Goal: Information Seeking & Learning: Find specific fact

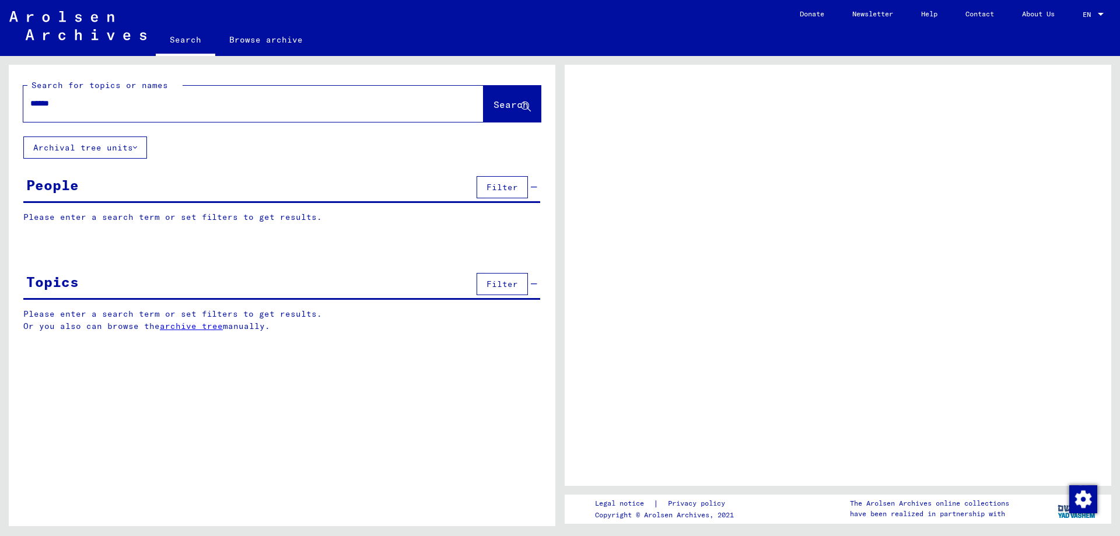
type input "******"
drag, startPoint x: 610, startPoint y: 108, endPoint x: 492, endPoint y: 95, distance: 119.1
click at [493, 97] on button "Search" at bounding box center [512, 104] width 57 height 36
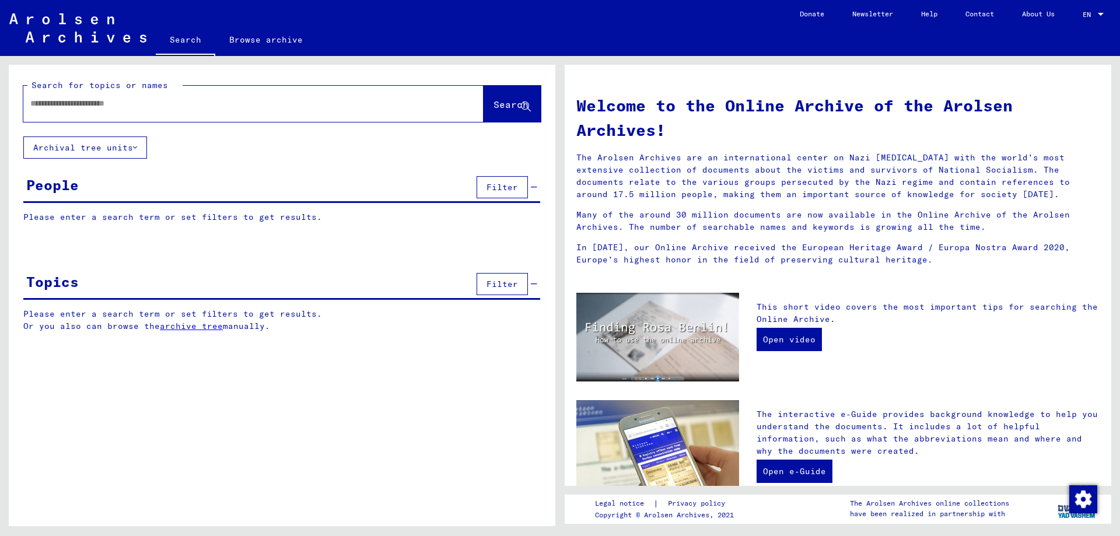
click at [180, 108] on input "text" at bounding box center [239, 103] width 418 height 12
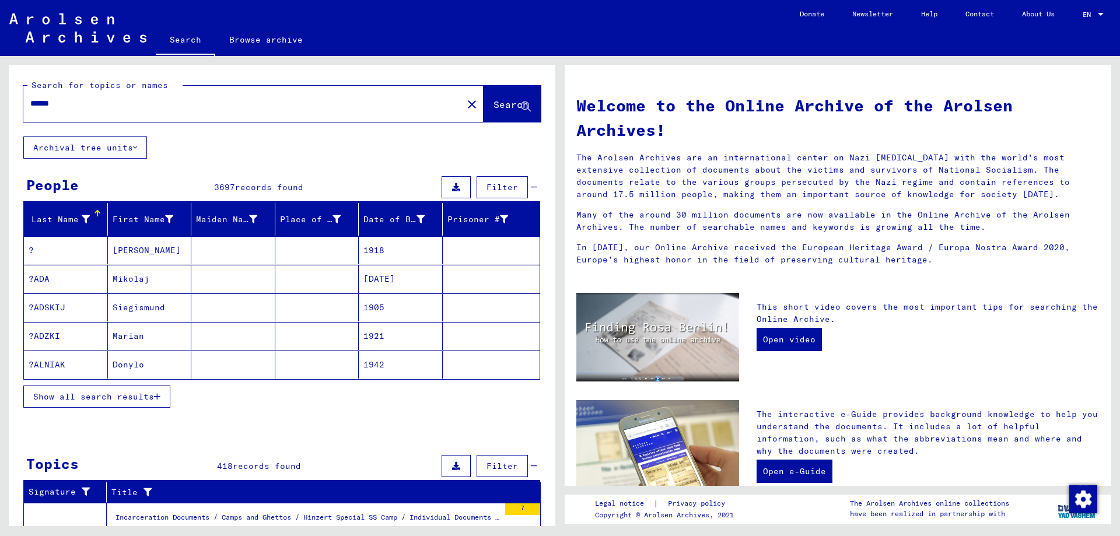
click at [124, 148] on button "Archival tree units" at bounding box center [85, 147] width 124 height 22
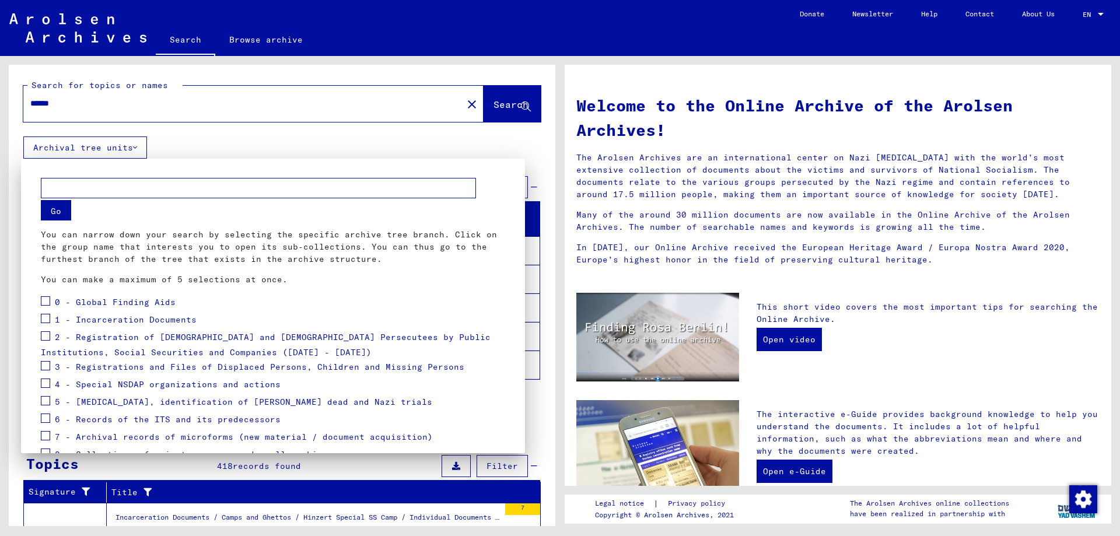
click at [124, 148] on div at bounding box center [560, 268] width 1120 height 536
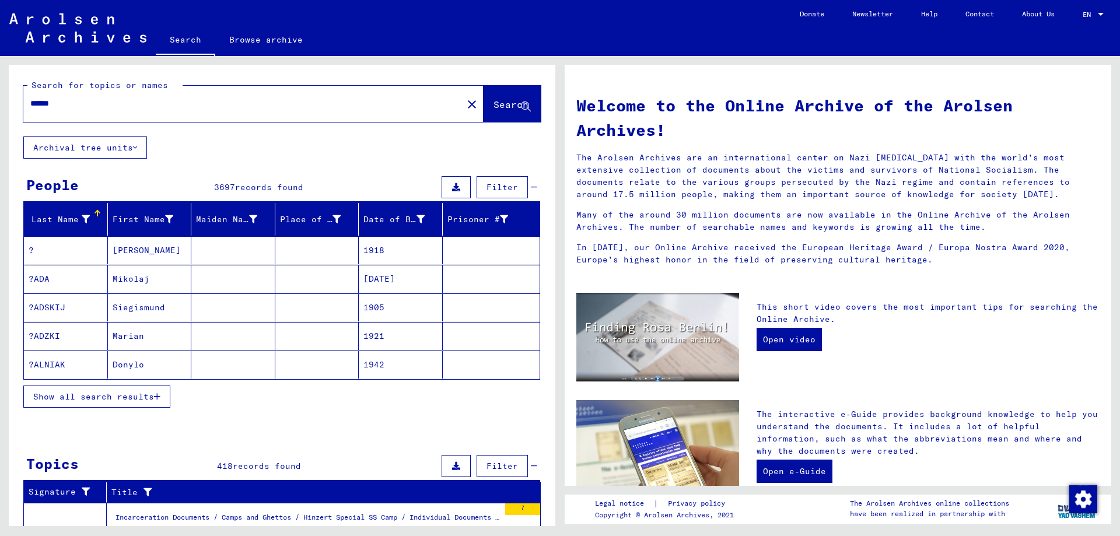
click at [507, 182] on span "Filter" at bounding box center [501, 187] width 31 height 10
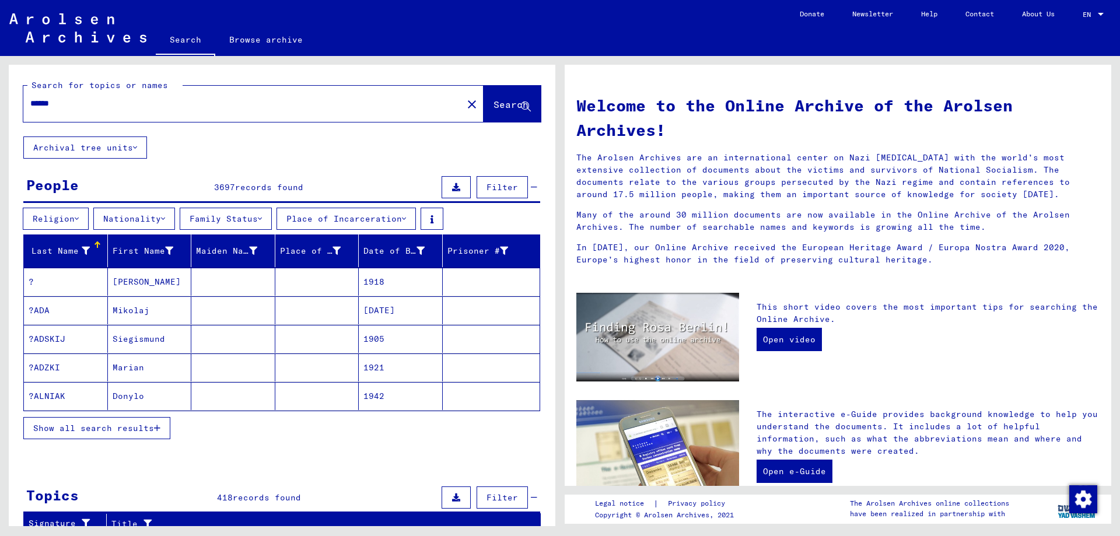
click at [93, 215] on yv-its-filter-header-button "Religion" at bounding box center [58, 218] width 71 height 10
click at [262, 214] on button "Family Status" at bounding box center [226, 219] width 92 height 22
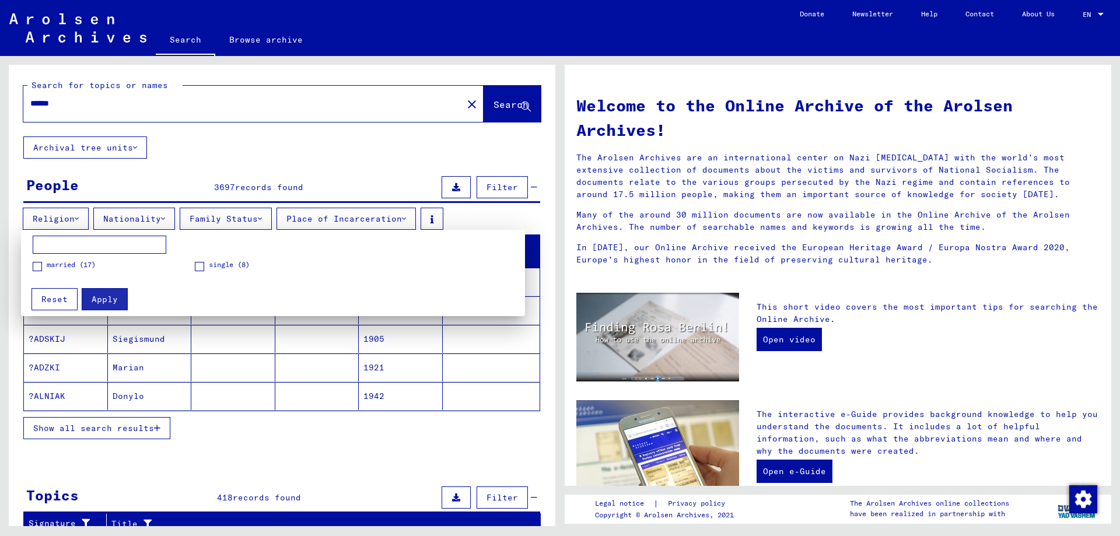
click at [253, 216] on div at bounding box center [560, 268] width 1120 height 536
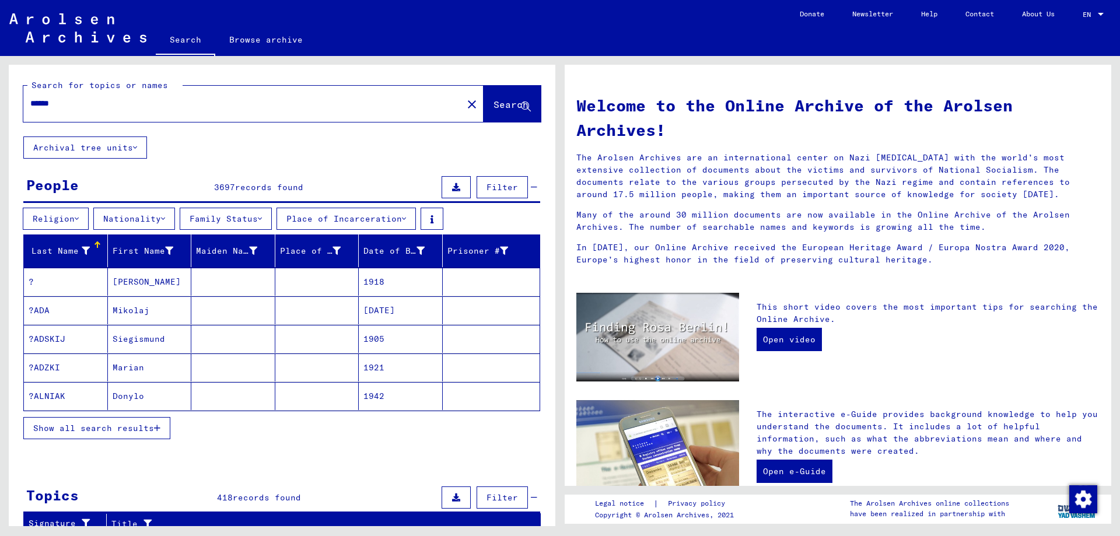
click at [172, 214] on button "Nationality" at bounding box center [134, 219] width 82 height 22
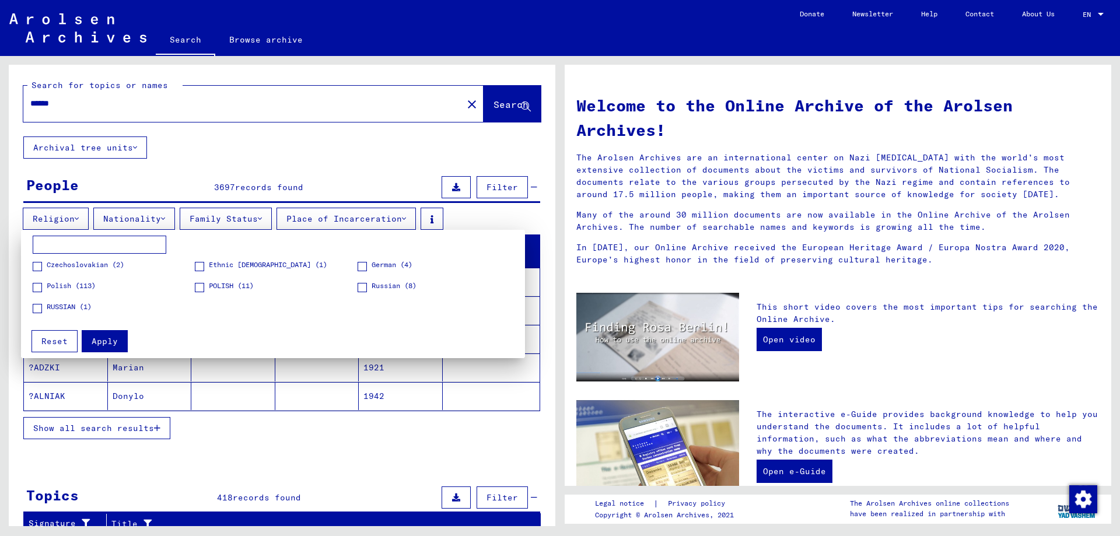
click at [154, 213] on div at bounding box center [560, 268] width 1120 height 536
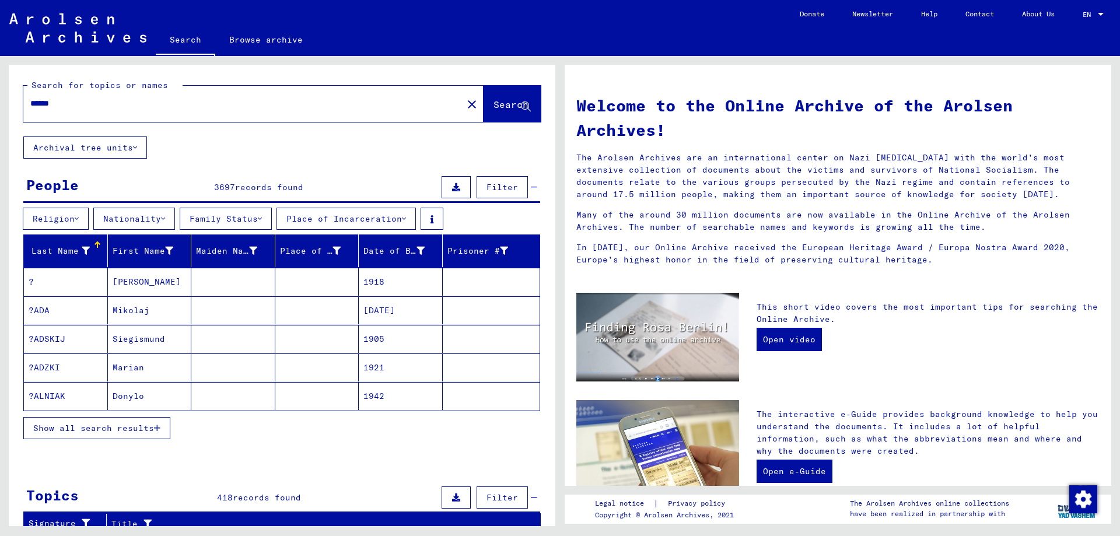
click at [64, 212] on button "Religion" at bounding box center [56, 219] width 66 height 22
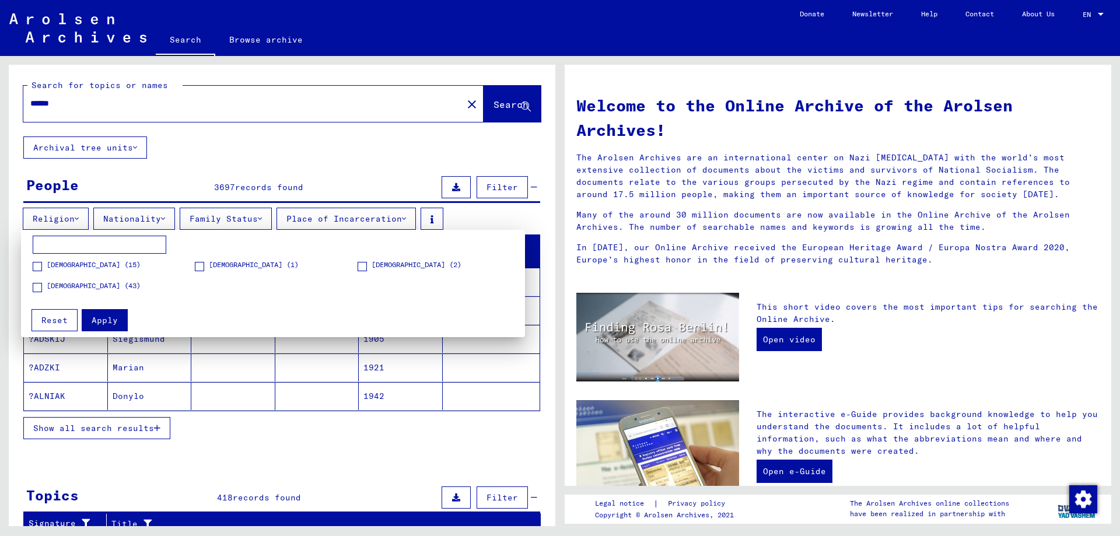
click at [64, 212] on div at bounding box center [560, 268] width 1120 height 536
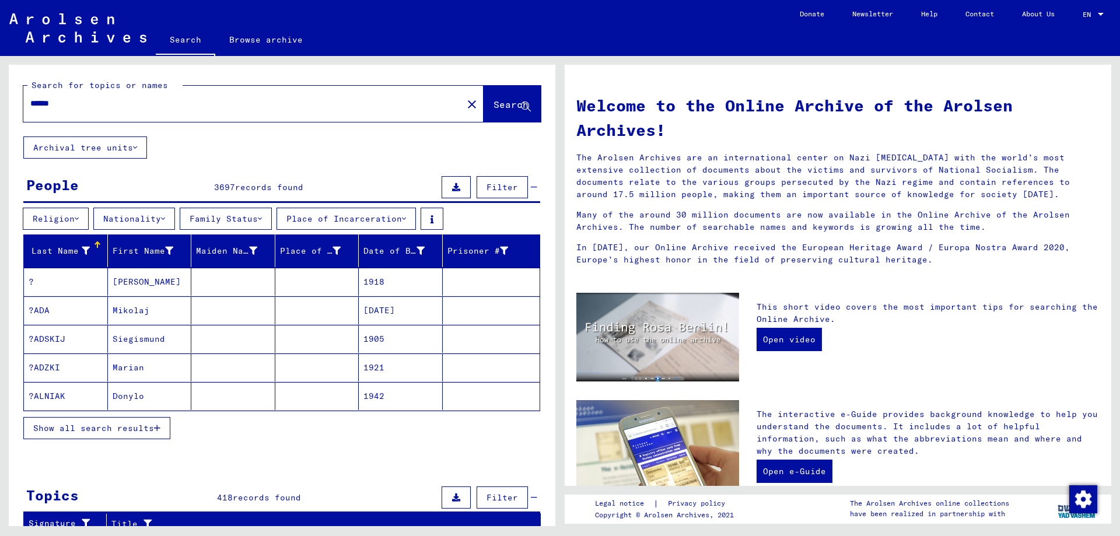
click at [272, 218] on button "Family Status" at bounding box center [226, 219] width 92 height 22
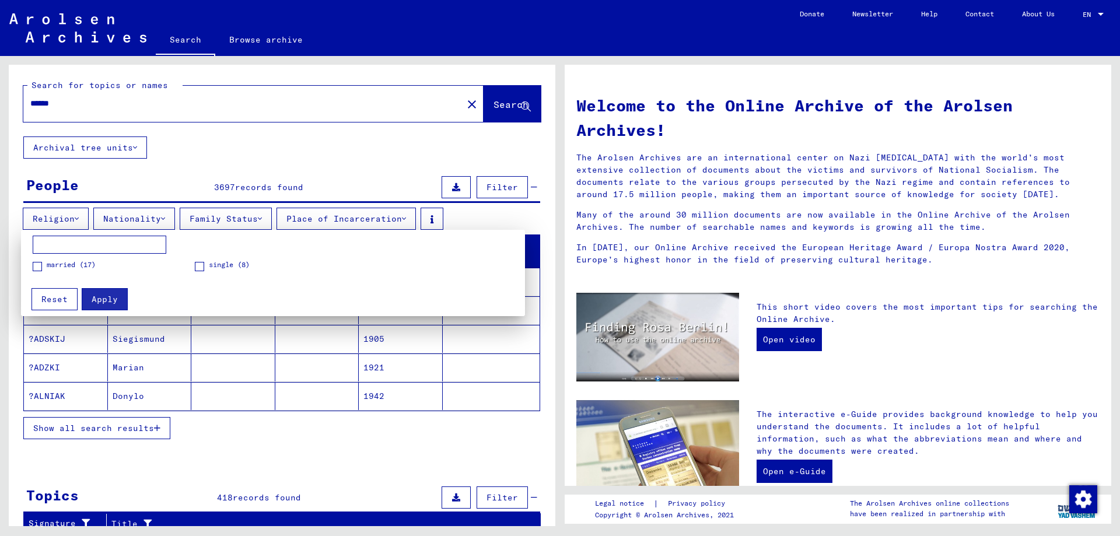
click at [288, 216] on div at bounding box center [560, 268] width 1120 height 536
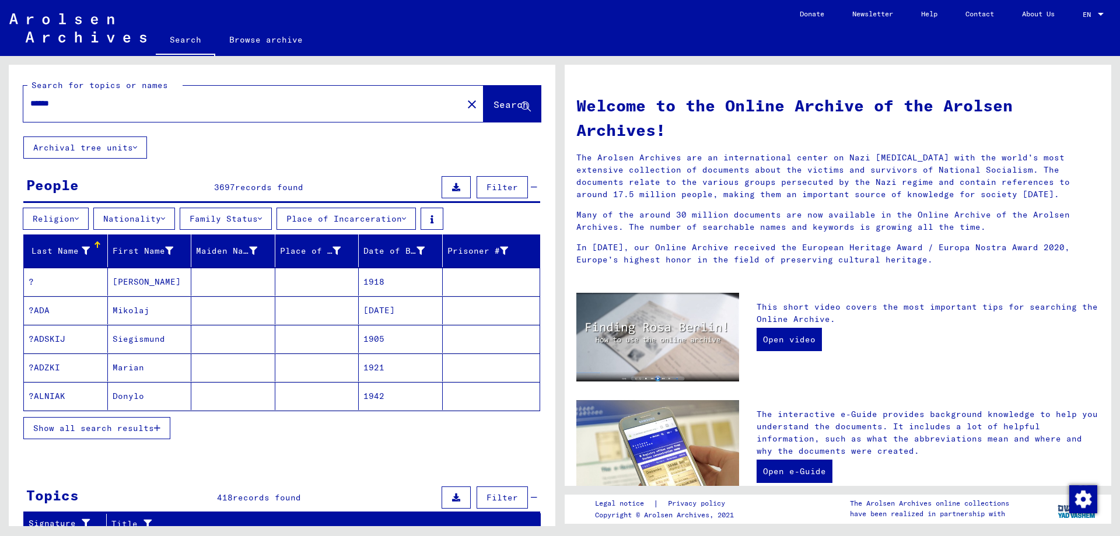
click at [288, 216] on button "Place of Incarceration" at bounding box center [345, 219] width 139 height 22
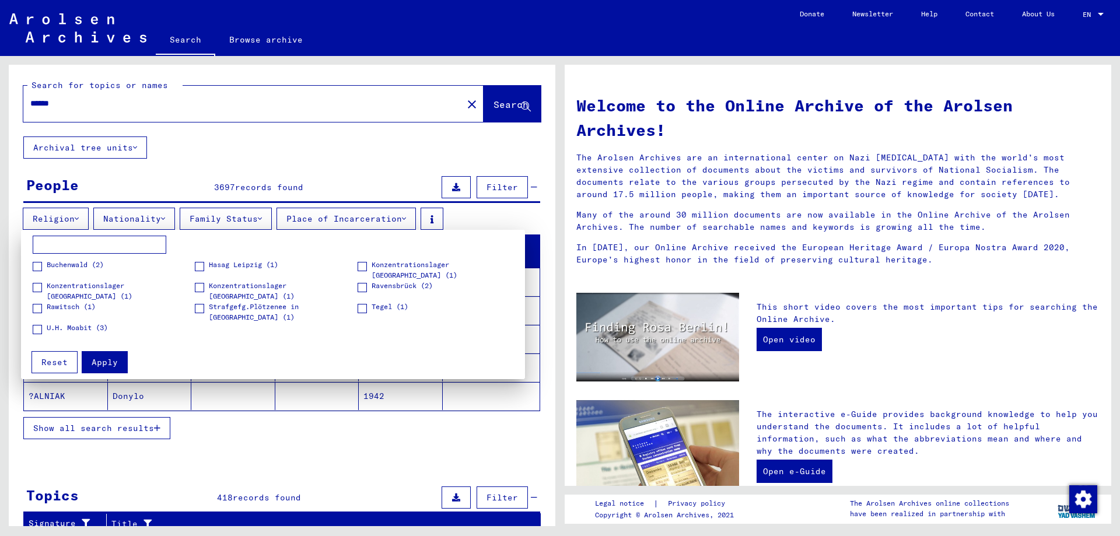
click at [288, 216] on div at bounding box center [560, 268] width 1120 height 536
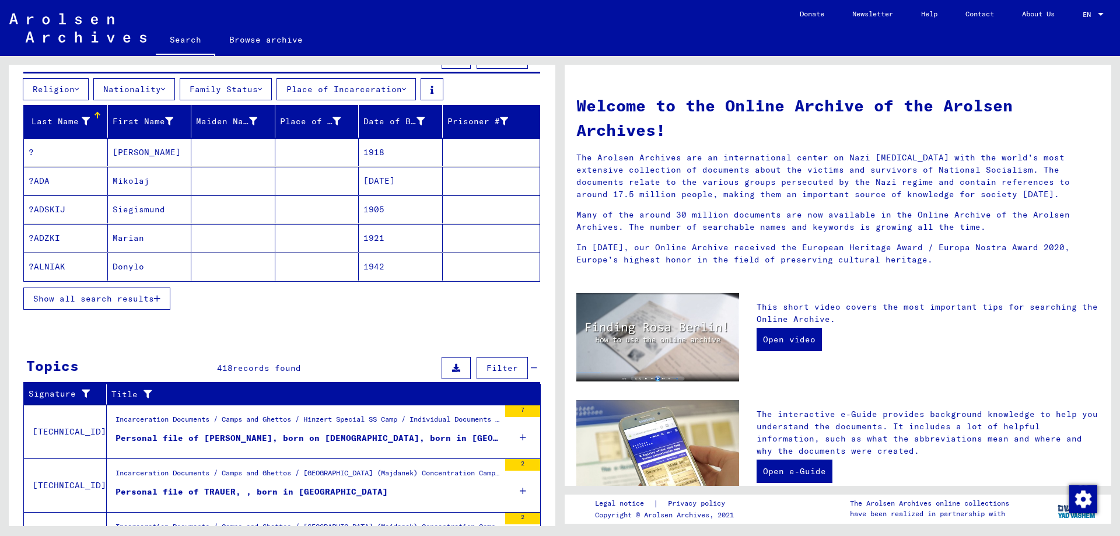
scroll to position [189, 0]
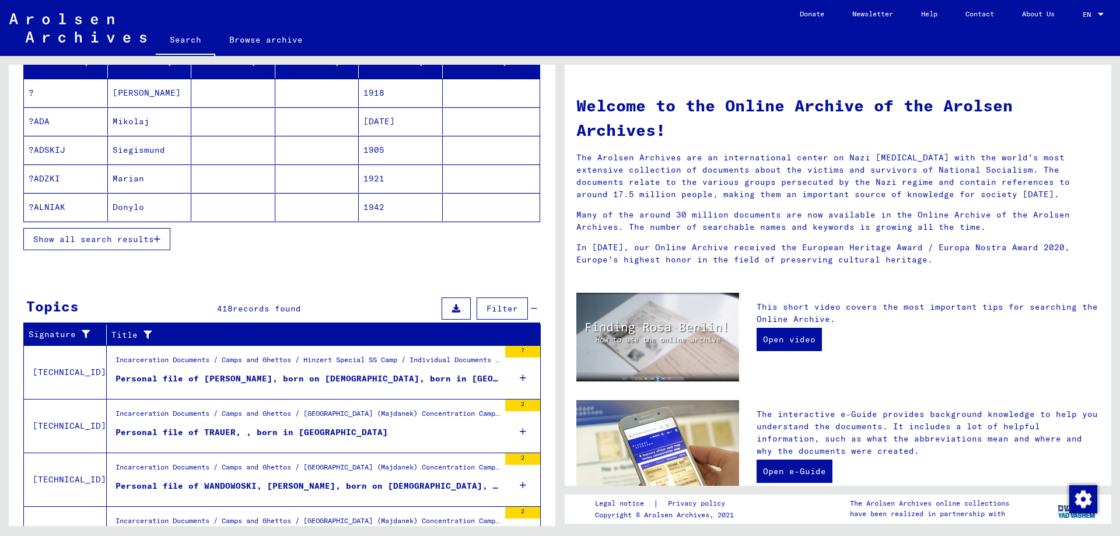
click at [115, 235] on span "Show all search results" at bounding box center [93, 239] width 121 height 10
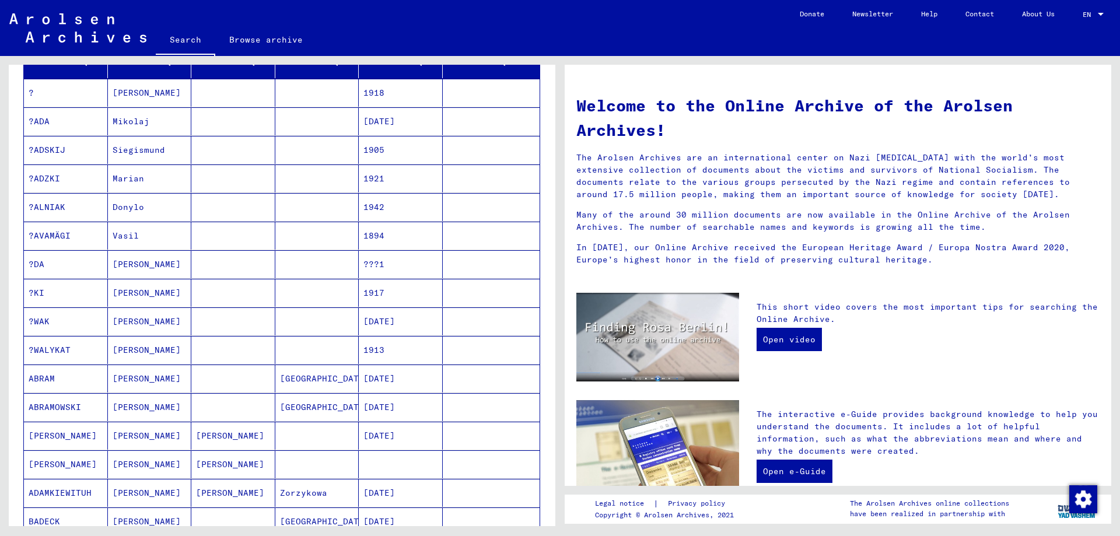
scroll to position [0, 0]
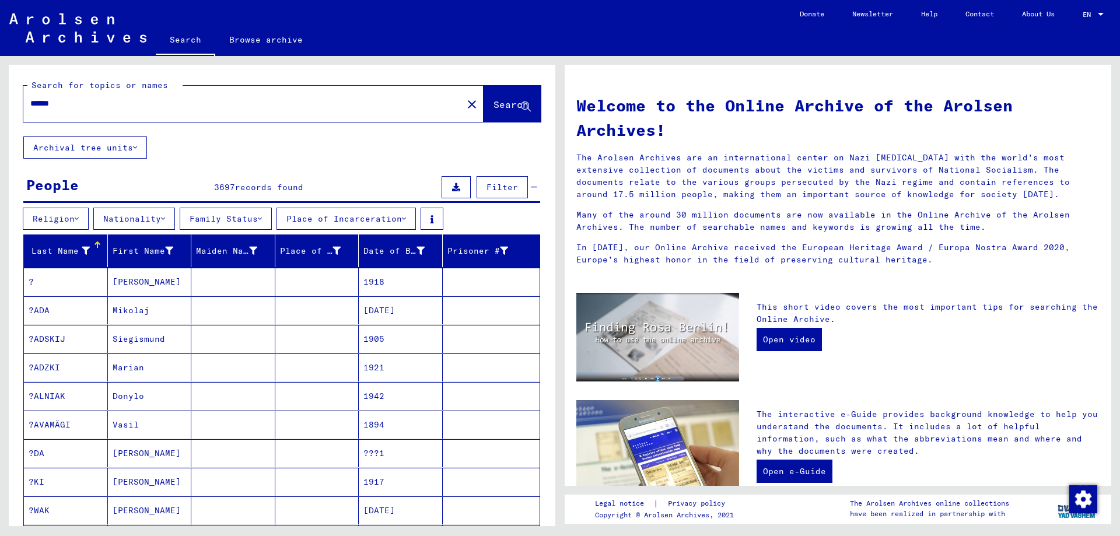
click at [86, 156] on button "Archival tree units" at bounding box center [85, 147] width 124 height 22
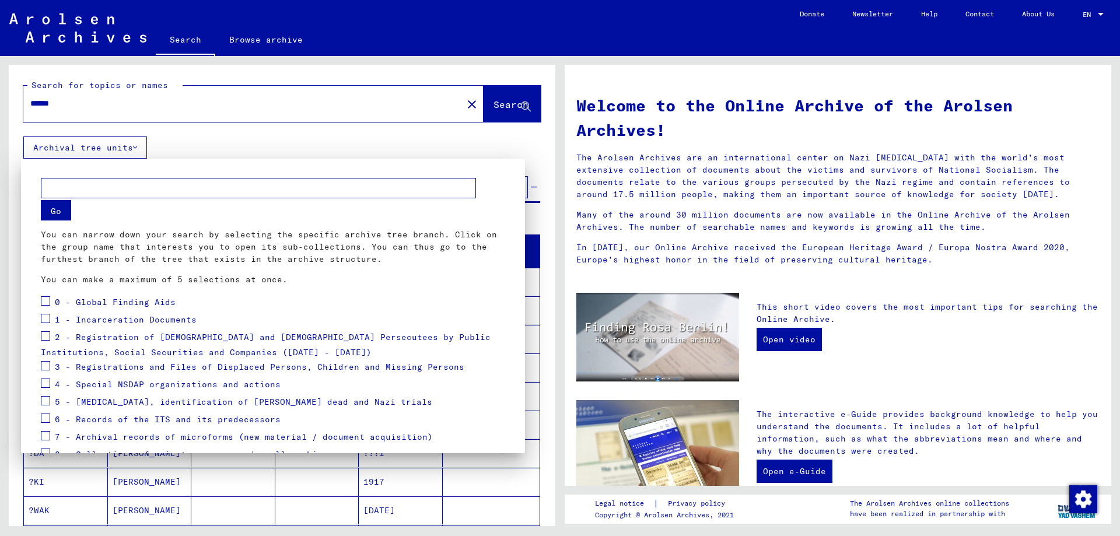
click at [89, 150] on div at bounding box center [560, 268] width 1120 height 536
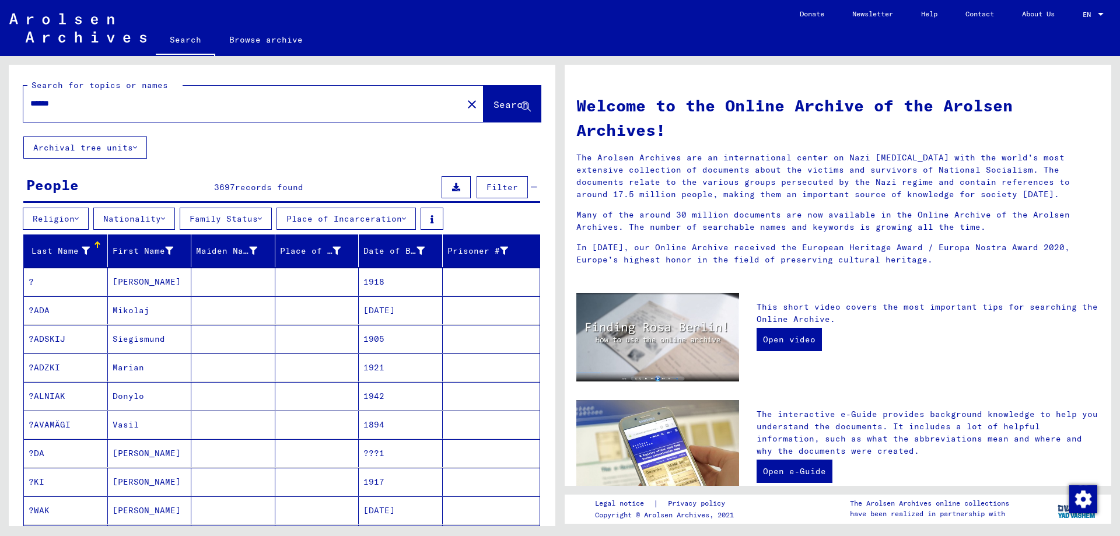
click at [335, 106] on input "******" at bounding box center [239, 103] width 418 height 12
click at [169, 120] on div "****** close" at bounding box center [253, 104] width 460 height 36
click at [169, 108] on input "******" at bounding box center [239, 103] width 418 height 12
paste input "********"
paste input "*********"
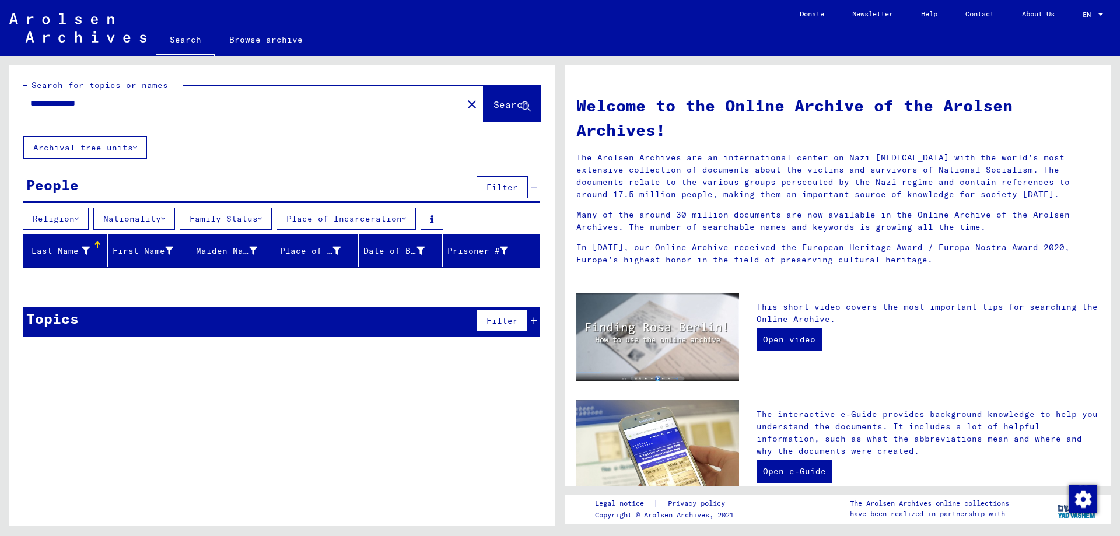
drag, startPoint x: 169, startPoint y: 108, endPoint x: 76, endPoint y: 114, distance: 92.9
click at [76, 110] on input "**********" at bounding box center [239, 103] width 418 height 12
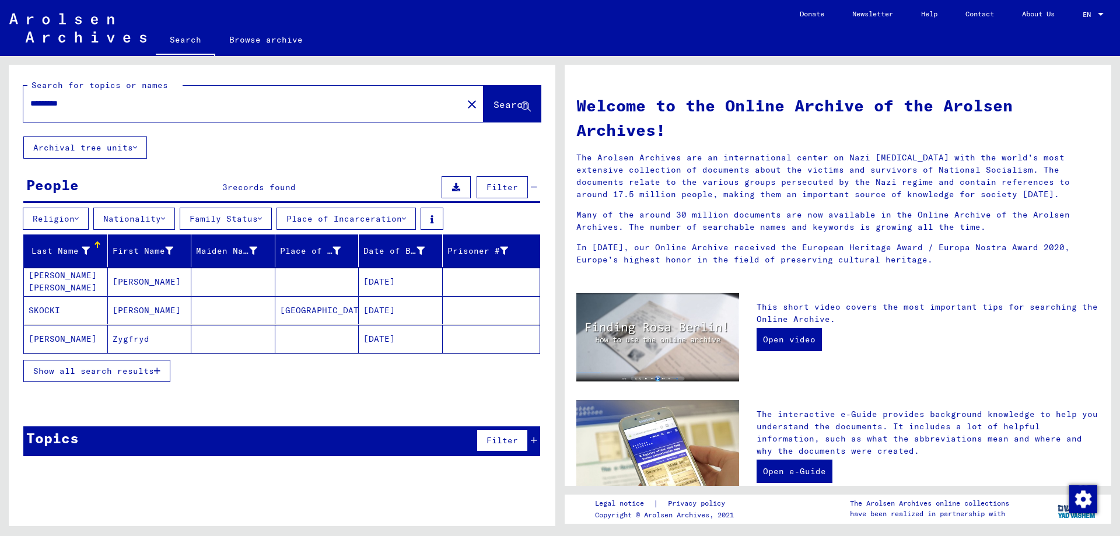
click at [74, 367] on span "Show all search results" at bounding box center [93, 371] width 121 height 10
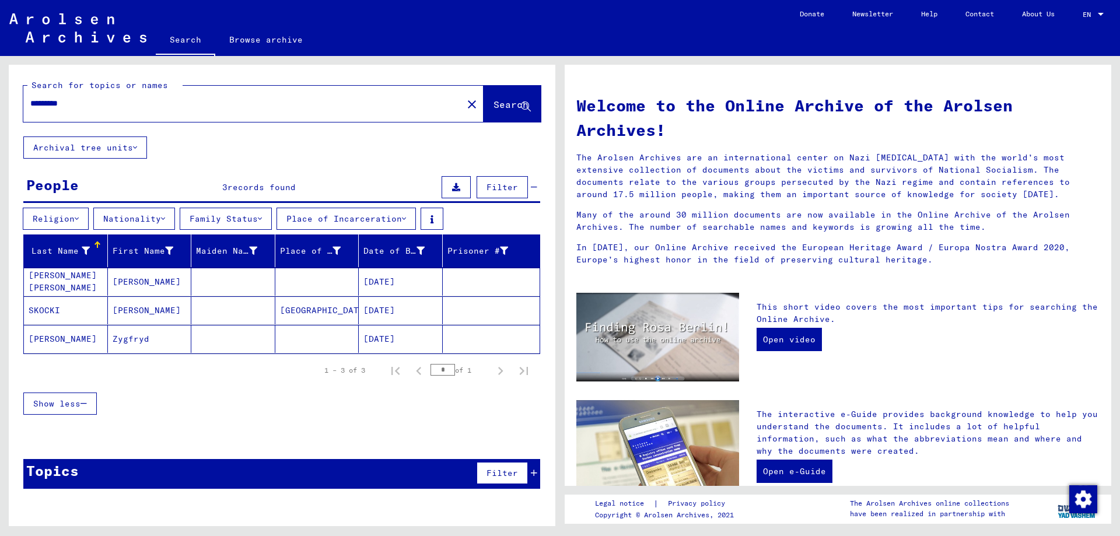
click at [140, 110] on div "*********" at bounding box center [235, 103] width 425 height 26
click at [135, 100] on input "*********" at bounding box center [239, 103] width 418 height 12
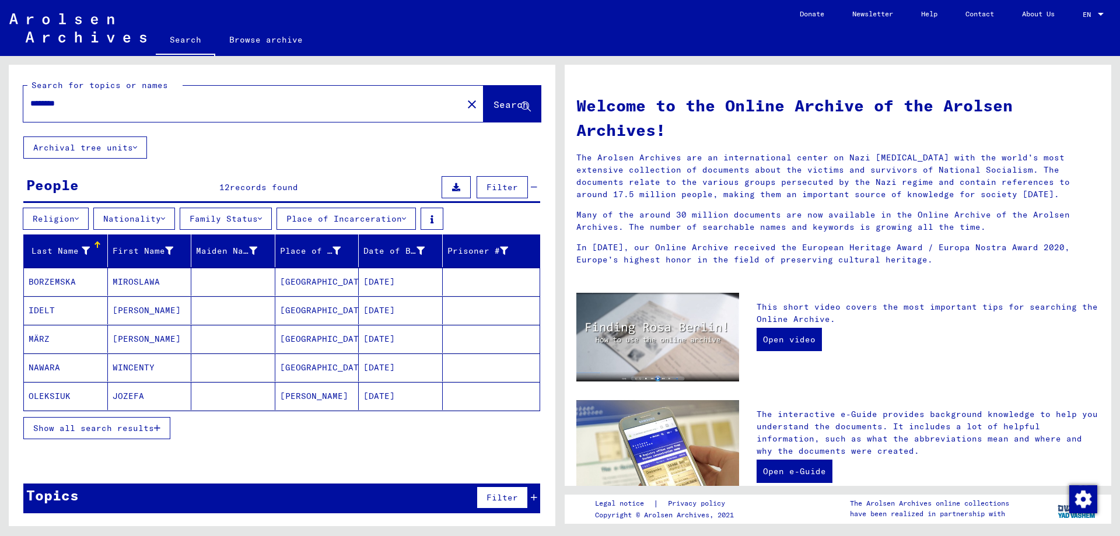
click at [140, 429] on span "Show all search results" at bounding box center [93, 428] width 121 height 10
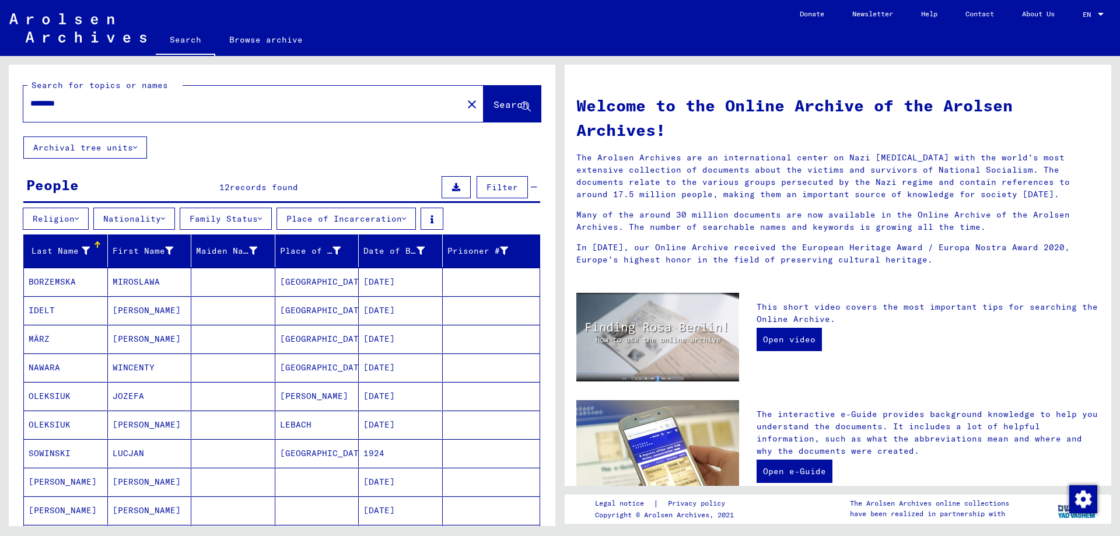
click at [160, 108] on input "********" at bounding box center [239, 103] width 418 height 12
drag, startPoint x: 237, startPoint y: 294, endPoint x: 216, endPoint y: 225, distance: 72.3
click at [199, 106] on input "********" at bounding box center [239, 103] width 418 height 12
type input "******"
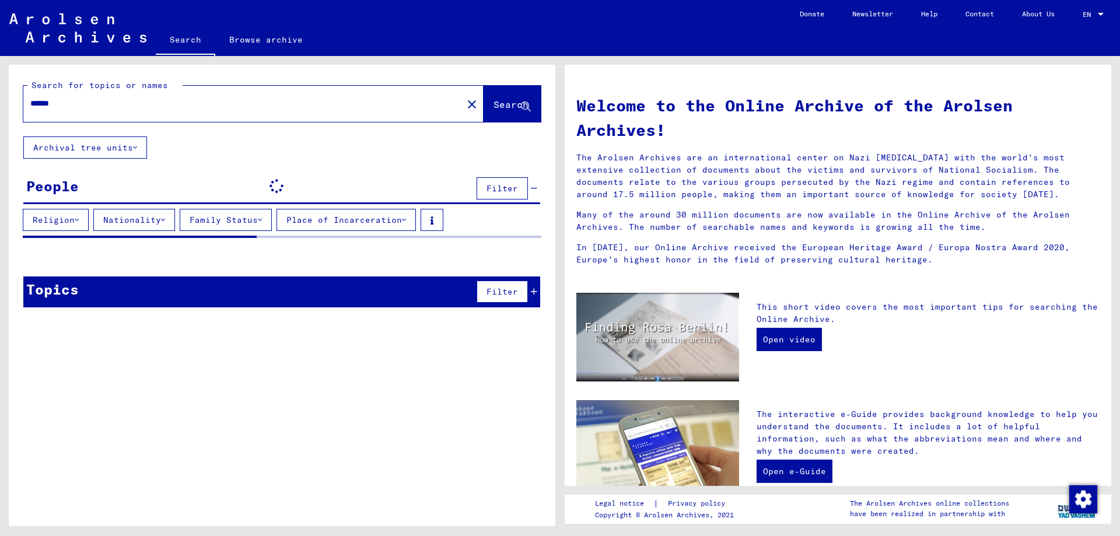
click at [131, 215] on button "Nationality" at bounding box center [134, 220] width 82 height 22
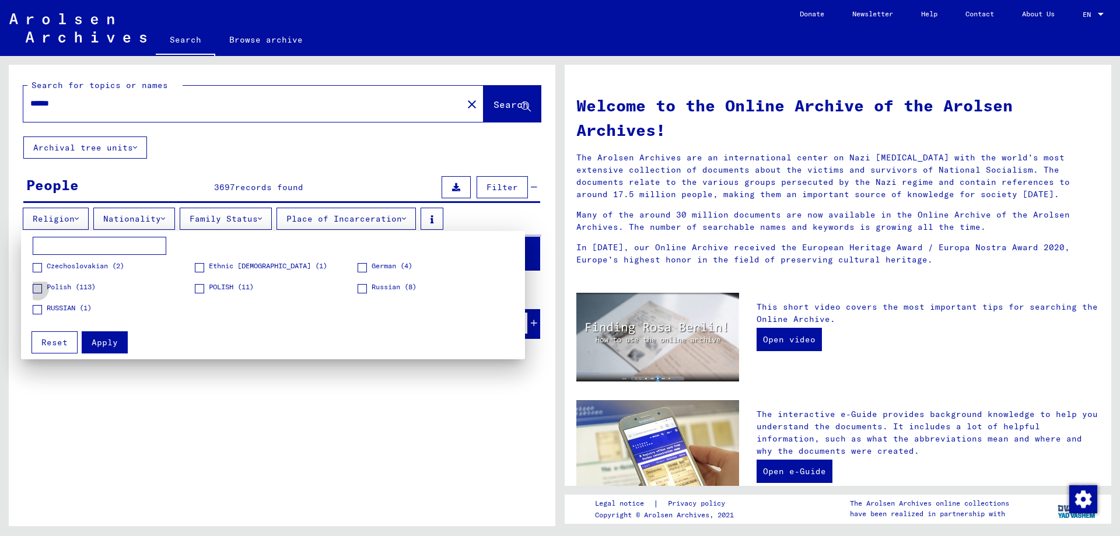
click at [79, 287] on span "Polish (113)" at bounding box center [71, 287] width 49 height 10
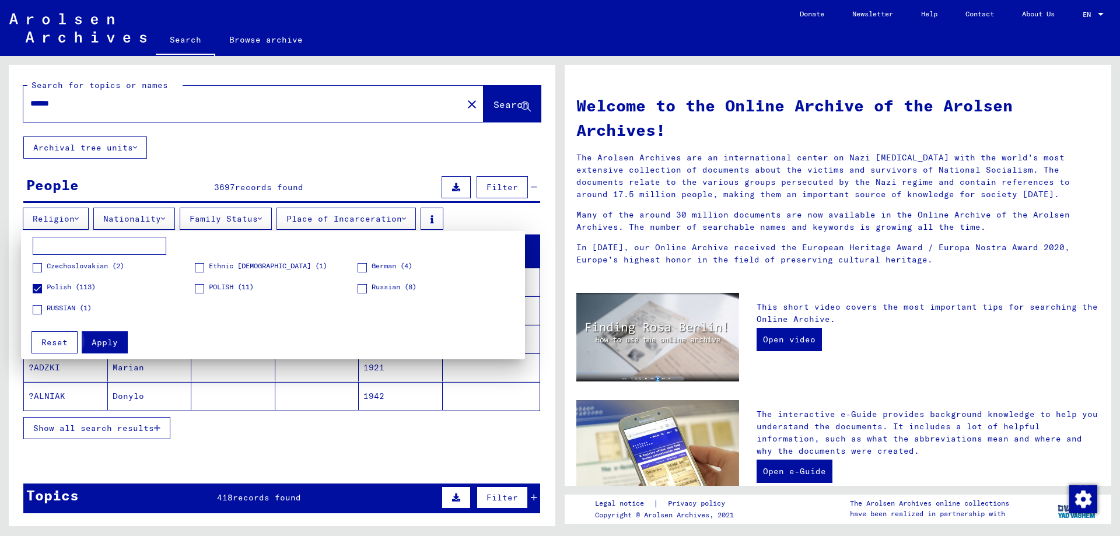
click at [101, 346] on span "Apply" at bounding box center [105, 342] width 26 height 10
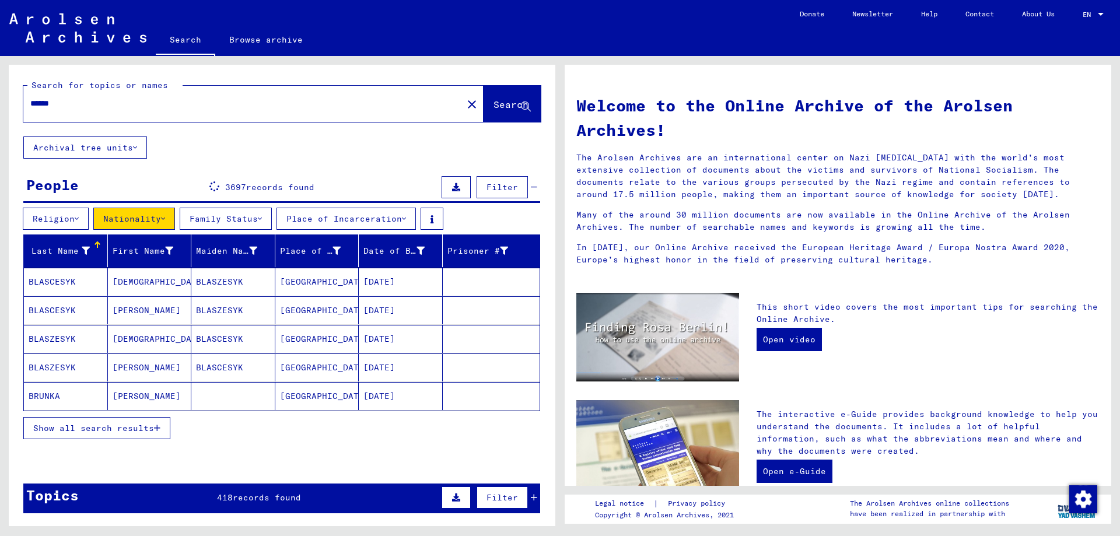
click at [150, 423] on span "Show all search results" at bounding box center [93, 428] width 121 height 10
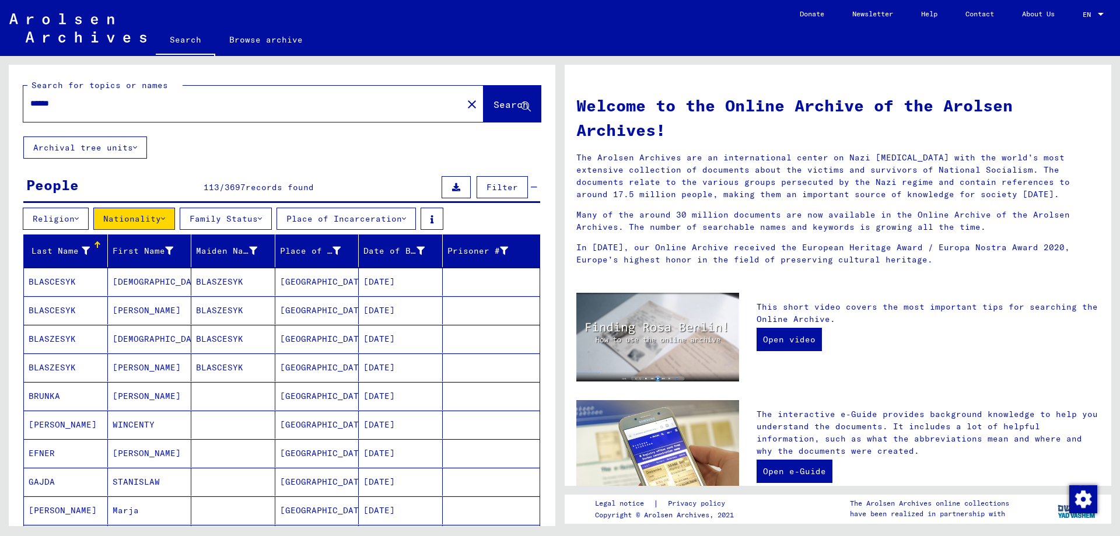
click at [75, 253] on div "Last Name" at bounding box center [59, 251] width 61 height 12
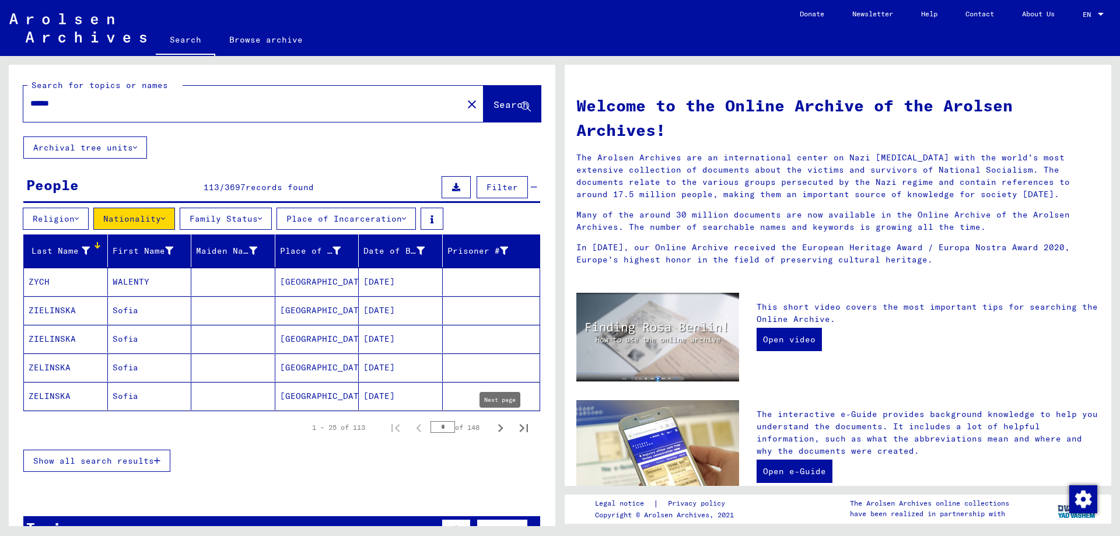
click at [509, 427] on button "Next page" at bounding box center [500, 427] width 23 height 23
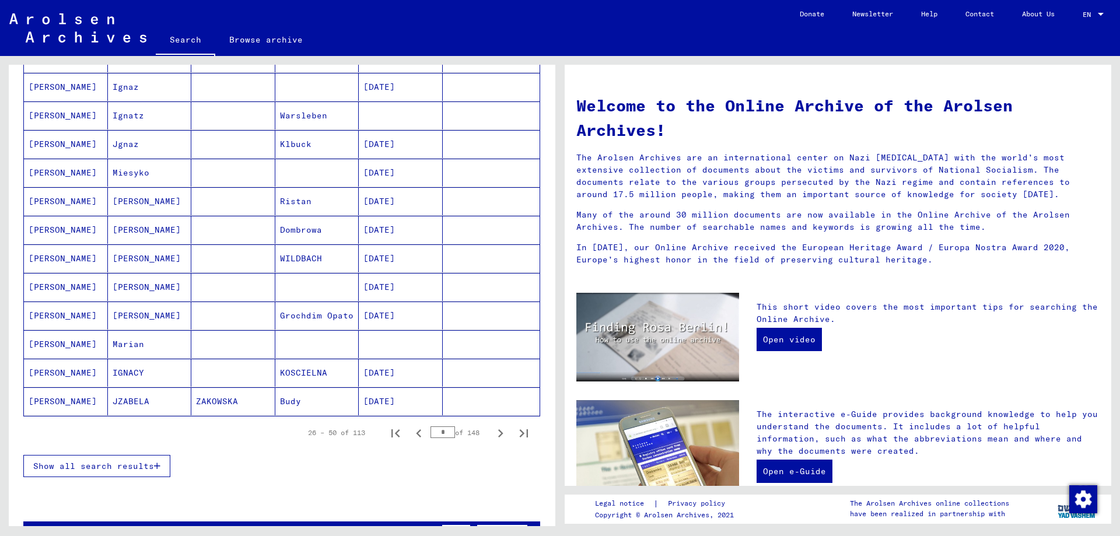
scroll to position [630, 0]
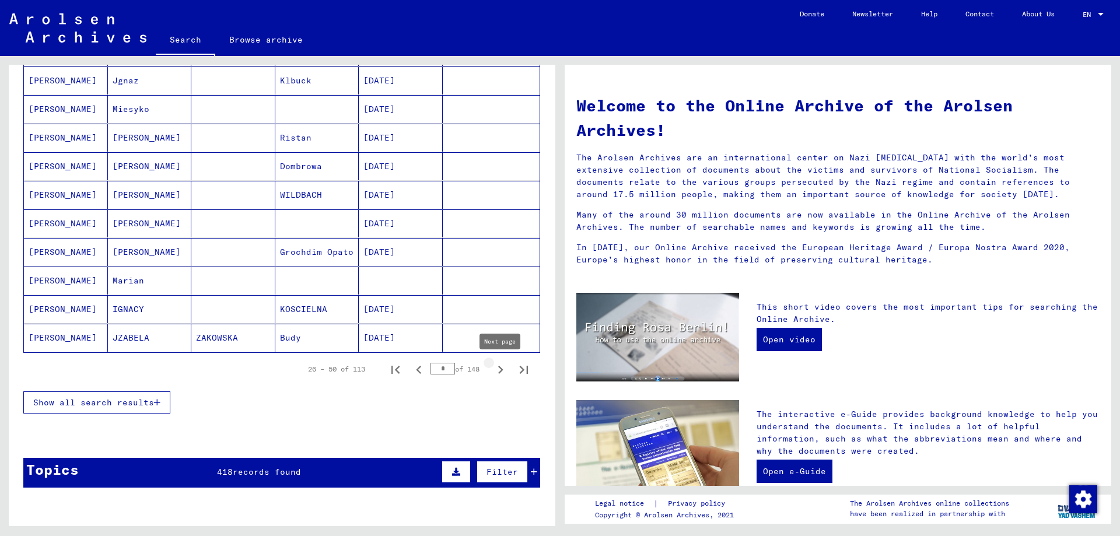
click at [499, 370] on icon "Next page" at bounding box center [500, 370] width 16 height 16
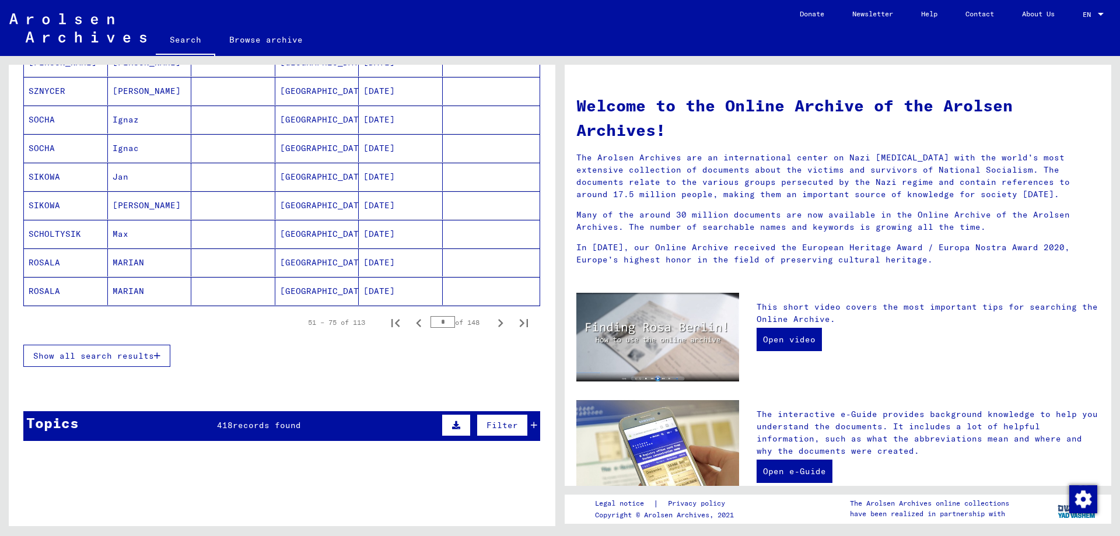
scroll to position [693, 0]
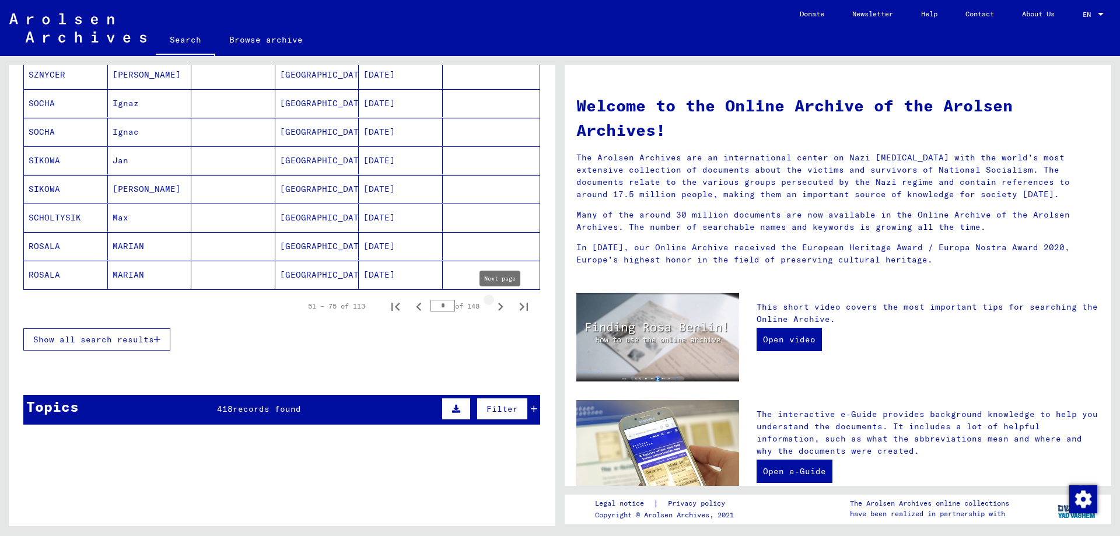
click at [501, 309] on icon "Next page" at bounding box center [500, 307] width 16 height 16
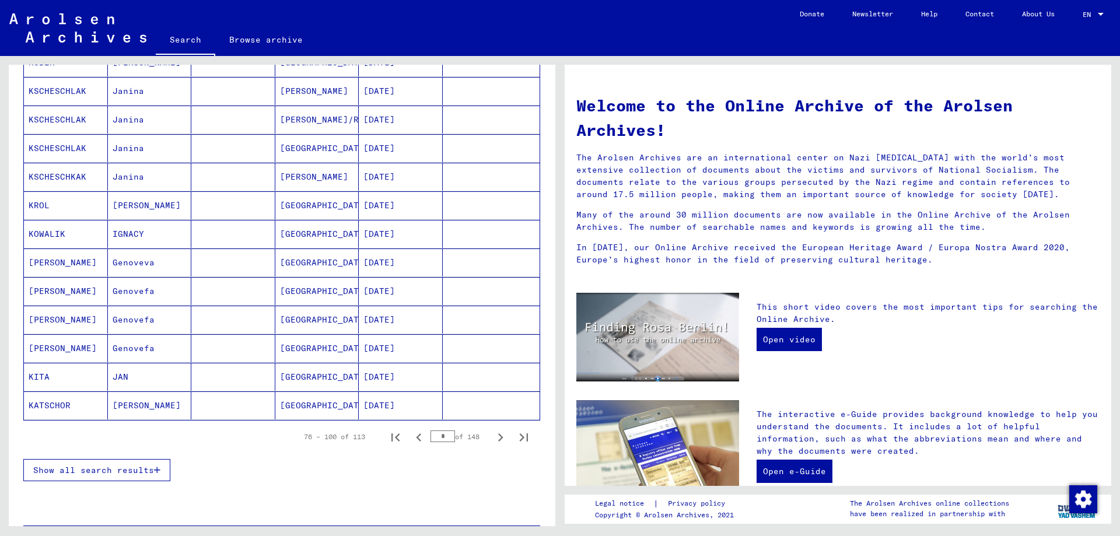
scroll to position [630, 0]
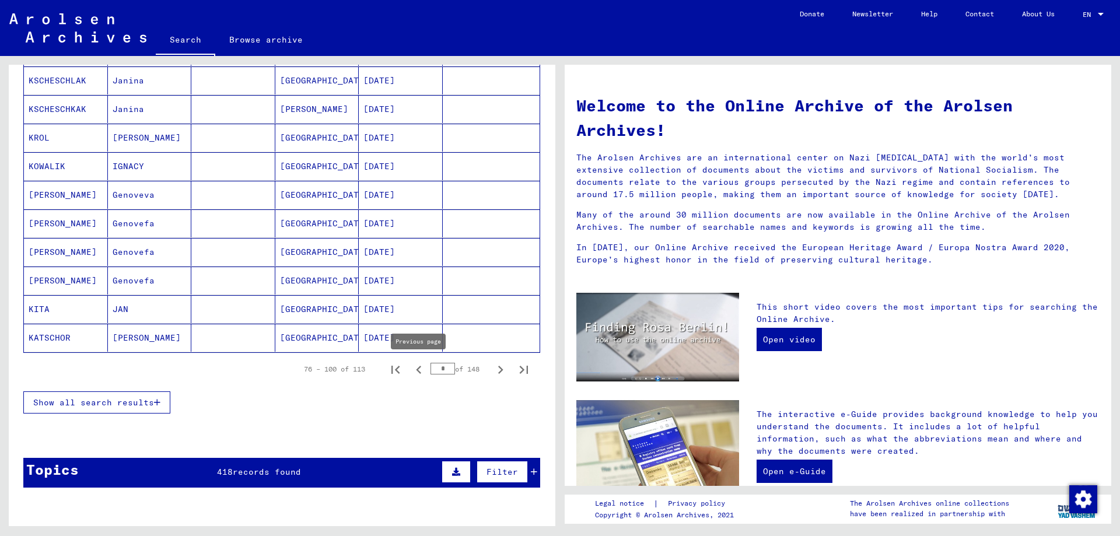
click at [426, 371] on icon "Previous page" at bounding box center [419, 370] width 16 height 16
type input "*"
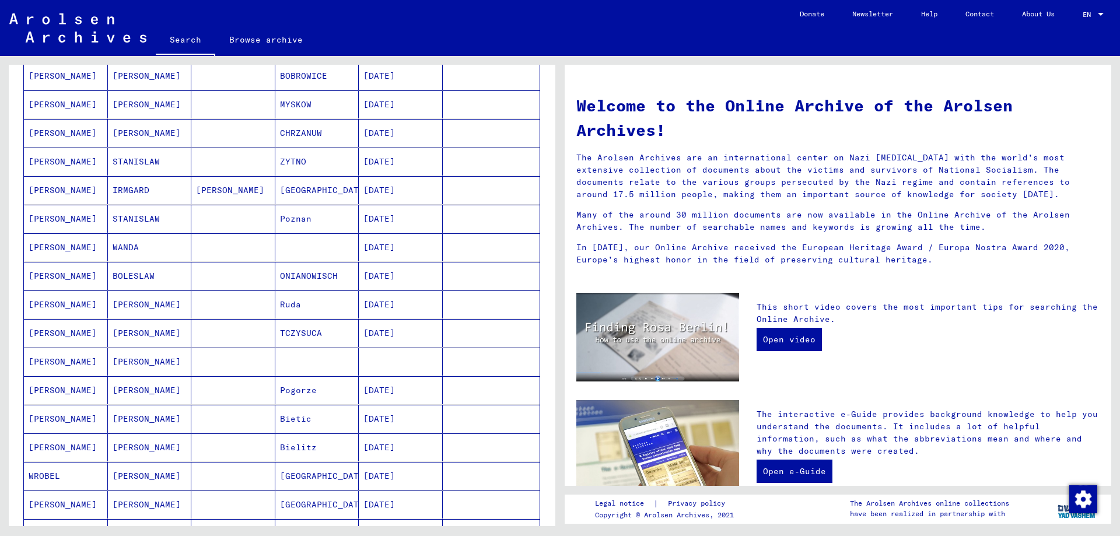
scroll to position [0, 0]
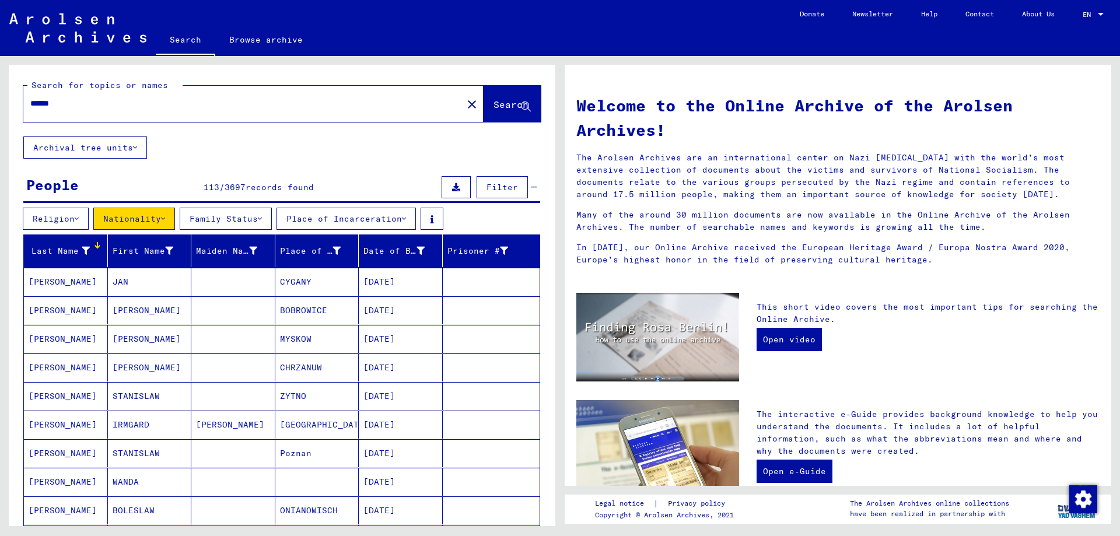
click at [130, 220] on button "Nationality" at bounding box center [134, 219] width 82 height 22
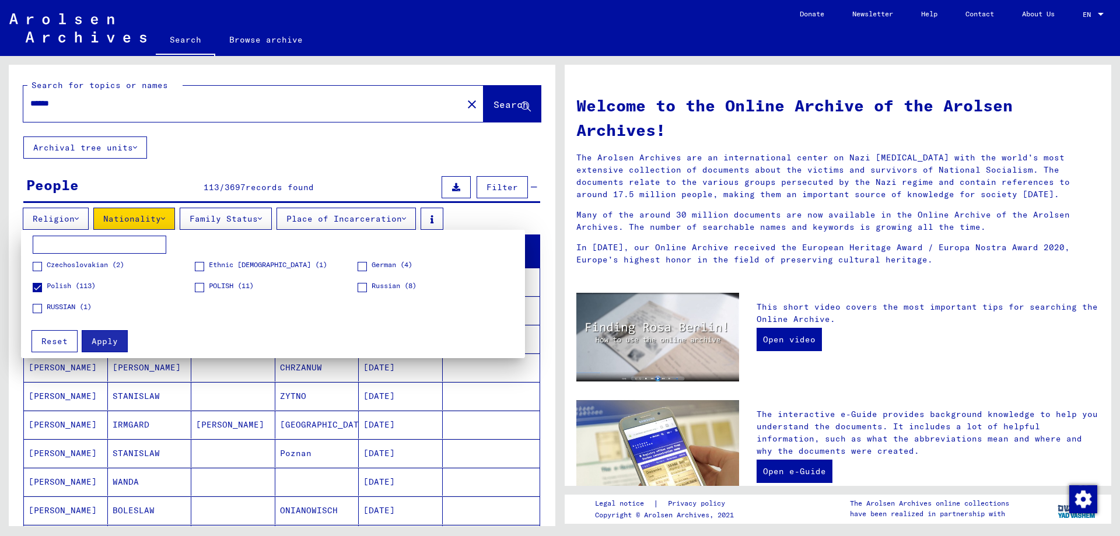
click at [76, 285] on span "Polish (113)" at bounding box center [71, 286] width 49 height 10
click at [68, 302] on mat-grid-list "Czechoslovakian (2) Ethnic [DEMOGRAPHIC_DATA] (1) [DEMOGRAPHIC_DATA] (4) [DEMOG…" at bounding box center [276, 291] width 486 height 62
click at [75, 309] on span "RUSSIAN (1)" at bounding box center [69, 307] width 45 height 10
click at [102, 339] on span "Apply" at bounding box center [105, 341] width 26 height 10
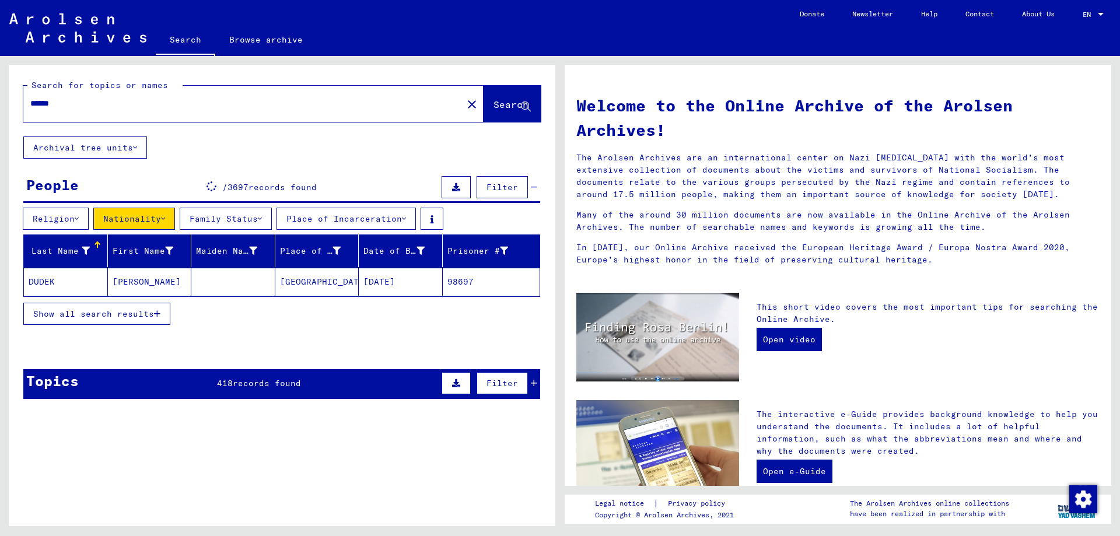
click at [157, 219] on button "Nationality" at bounding box center [134, 219] width 82 height 22
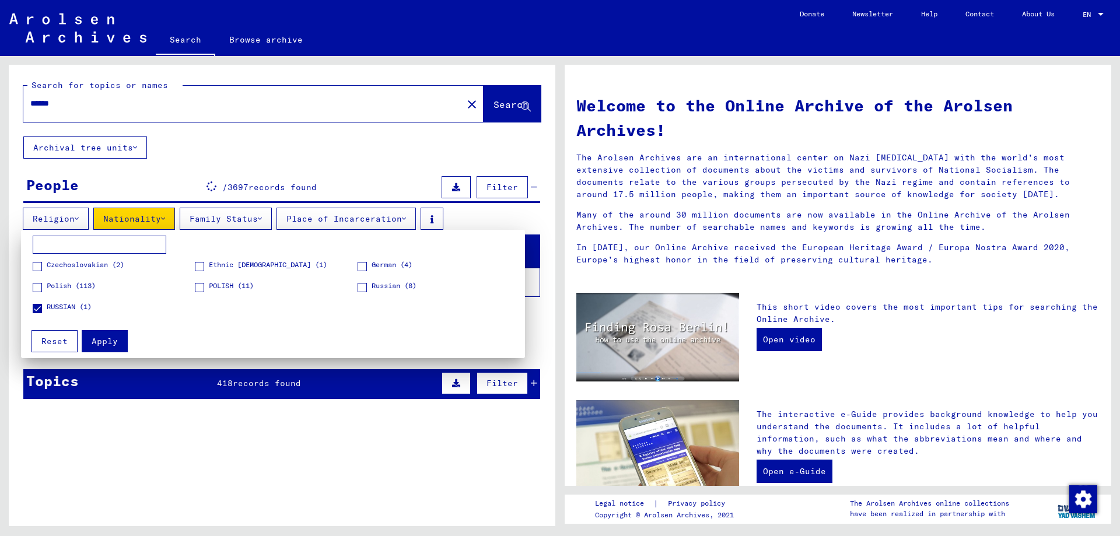
click at [150, 217] on div at bounding box center [560, 268] width 1120 height 536
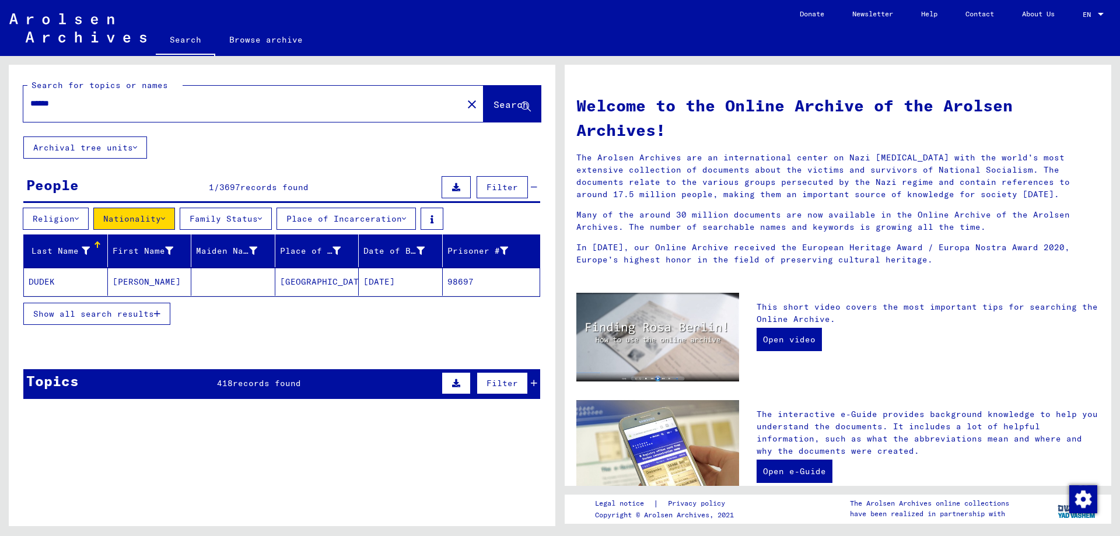
click at [150, 217] on button "Nationality" at bounding box center [134, 219] width 82 height 22
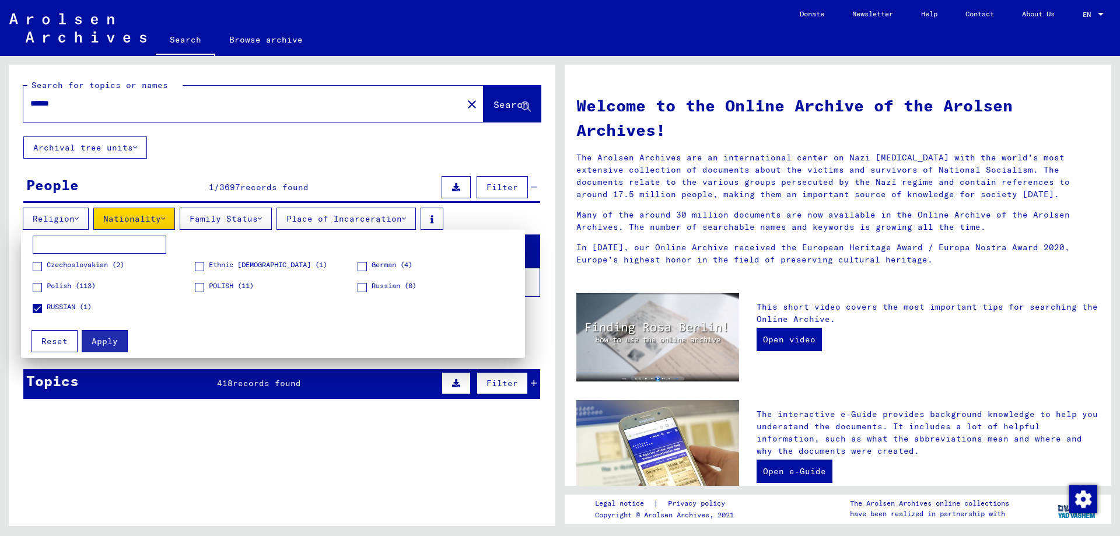
click at [143, 178] on div at bounding box center [560, 268] width 1120 height 536
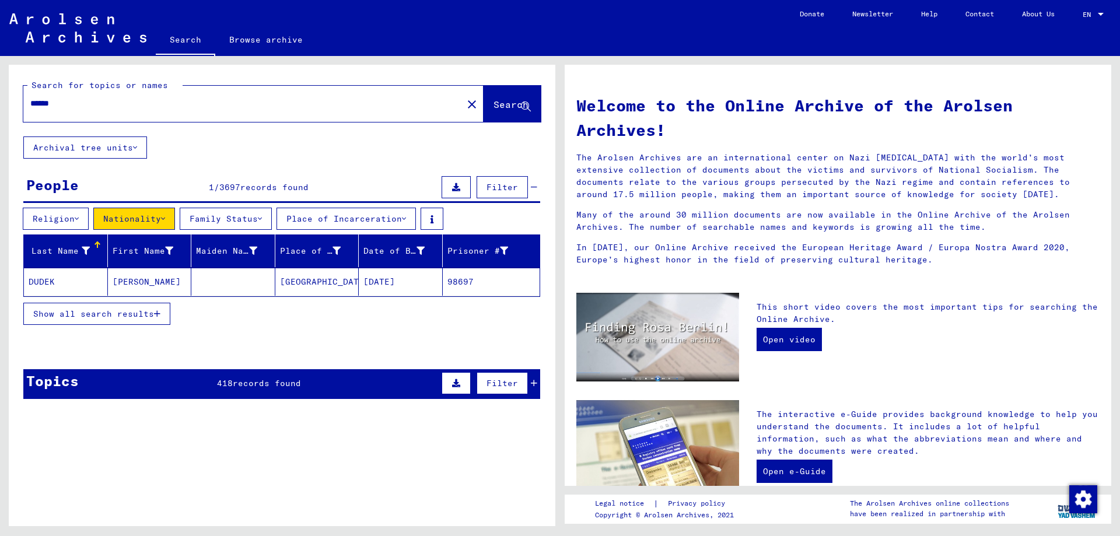
click at [137, 222] on button "Nationality" at bounding box center [134, 219] width 82 height 22
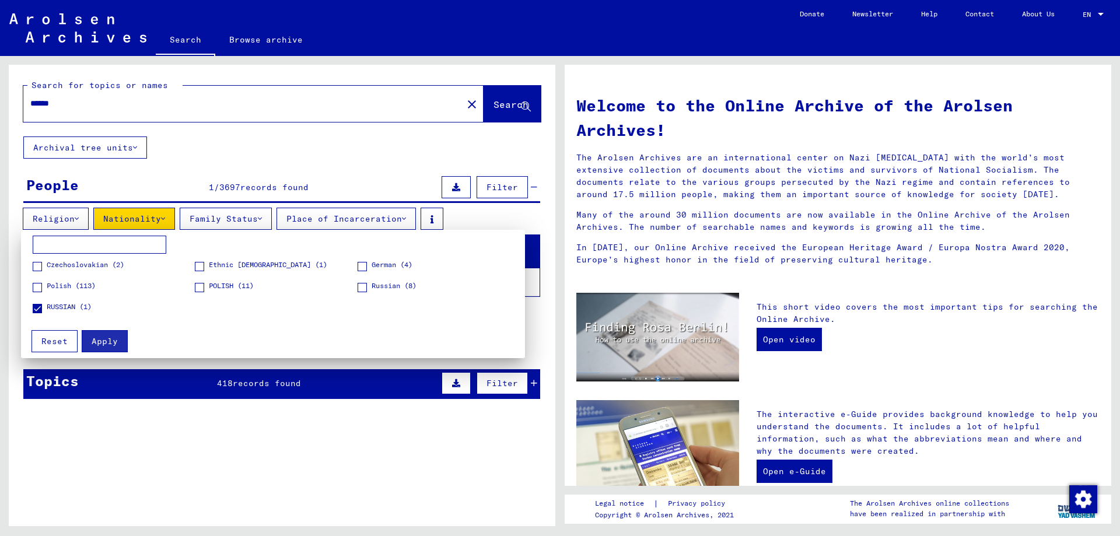
click at [78, 307] on span "RUSSIAN (1)" at bounding box center [69, 307] width 45 height 10
click at [216, 287] on span "POLISH (11)" at bounding box center [231, 286] width 45 height 10
click at [112, 335] on button "Apply" at bounding box center [105, 341] width 46 height 22
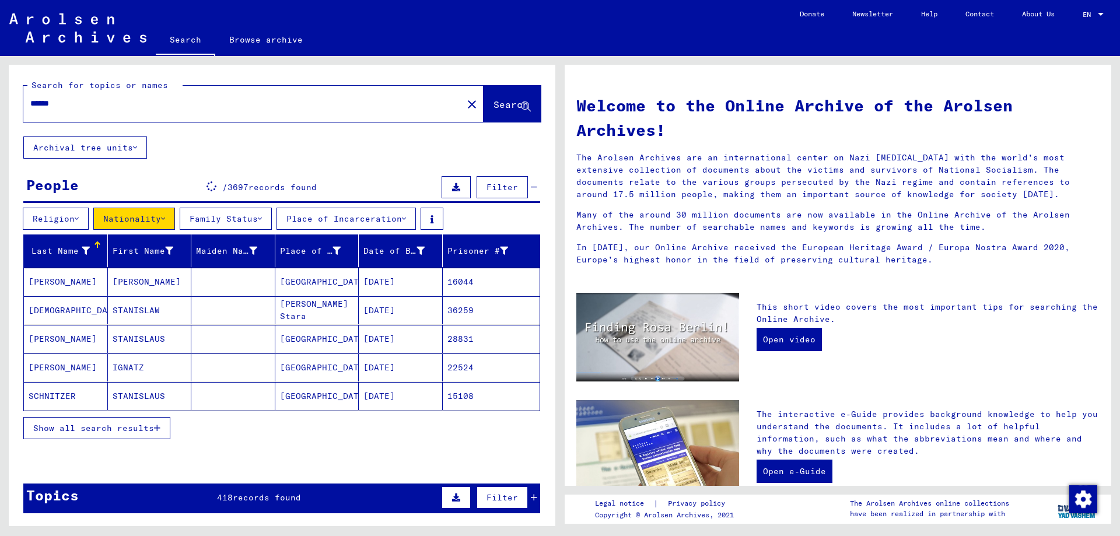
click at [145, 429] on span "Show all search results" at bounding box center [93, 428] width 121 height 10
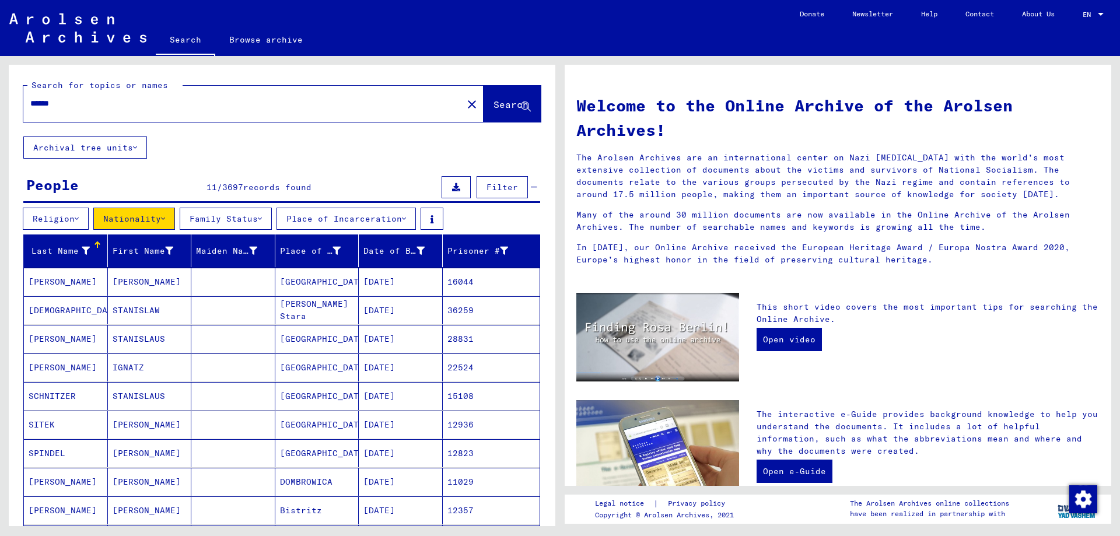
click at [146, 223] on button "Nationality" at bounding box center [134, 219] width 82 height 22
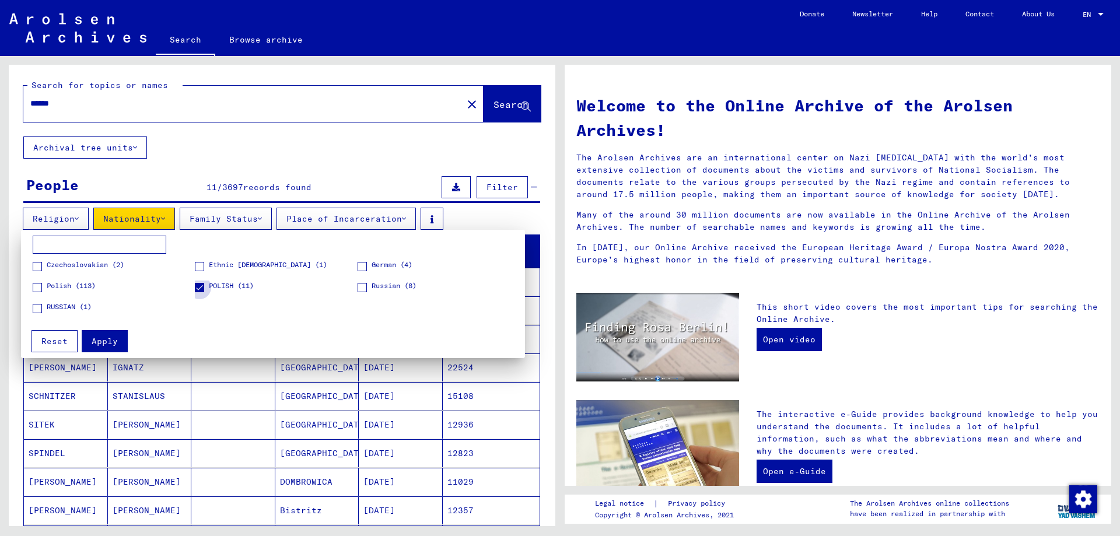
click at [224, 286] on span "POLISH (11)" at bounding box center [231, 286] width 45 height 10
click at [378, 289] on span "Russian (8)" at bounding box center [394, 286] width 45 height 10
click at [110, 332] on button "Apply" at bounding box center [105, 341] width 46 height 22
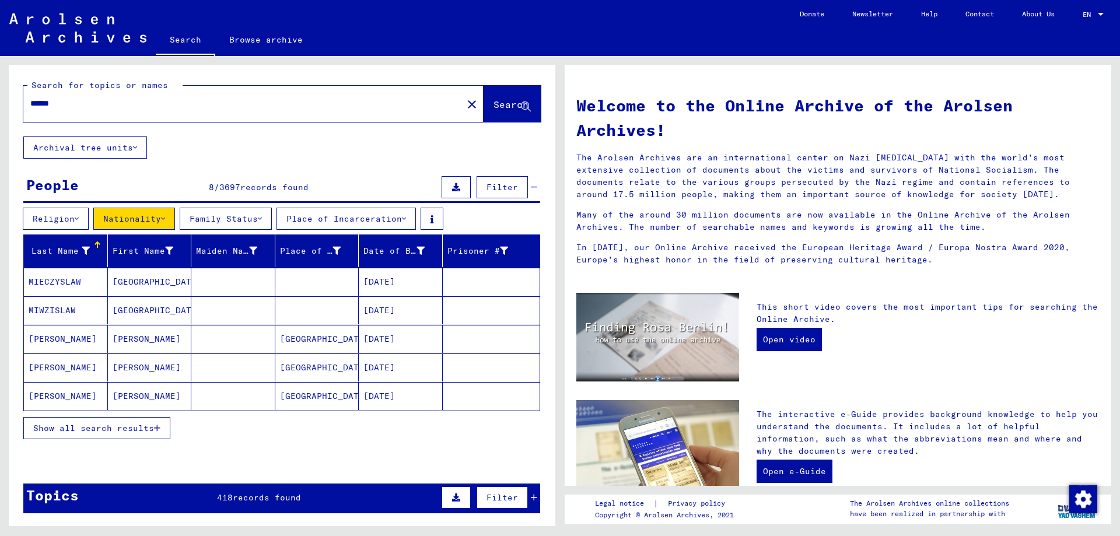
click at [121, 435] on button "Show all search results" at bounding box center [96, 428] width 147 height 22
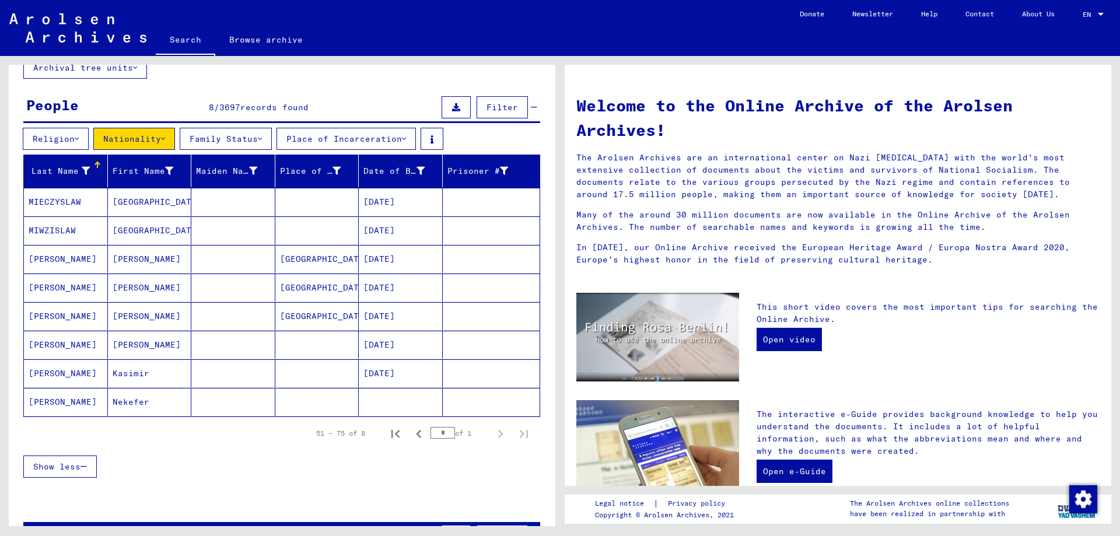
scroll to position [63, 0]
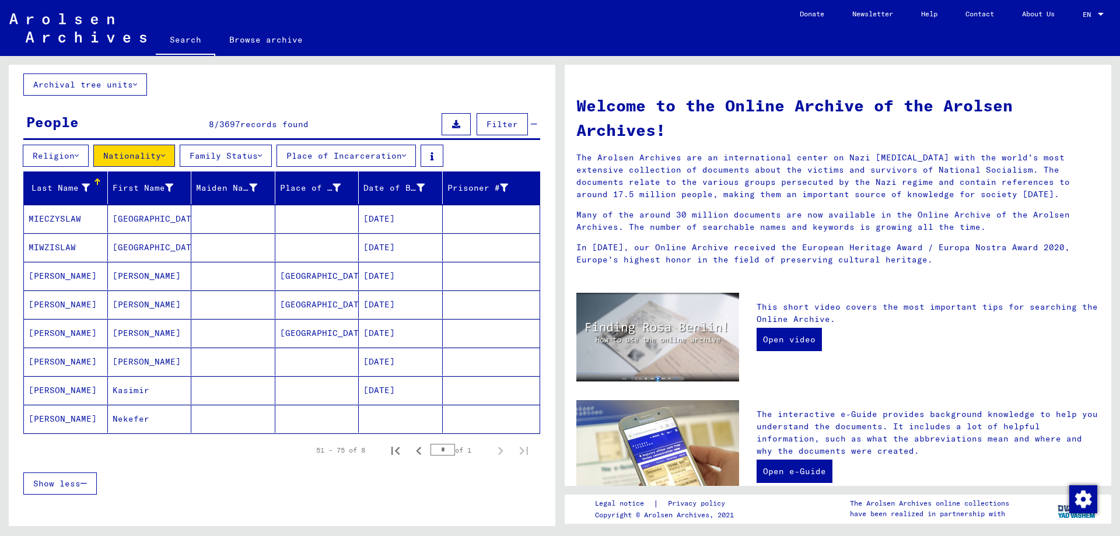
click at [134, 159] on button "Nationality" at bounding box center [134, 156] width 82 height 22
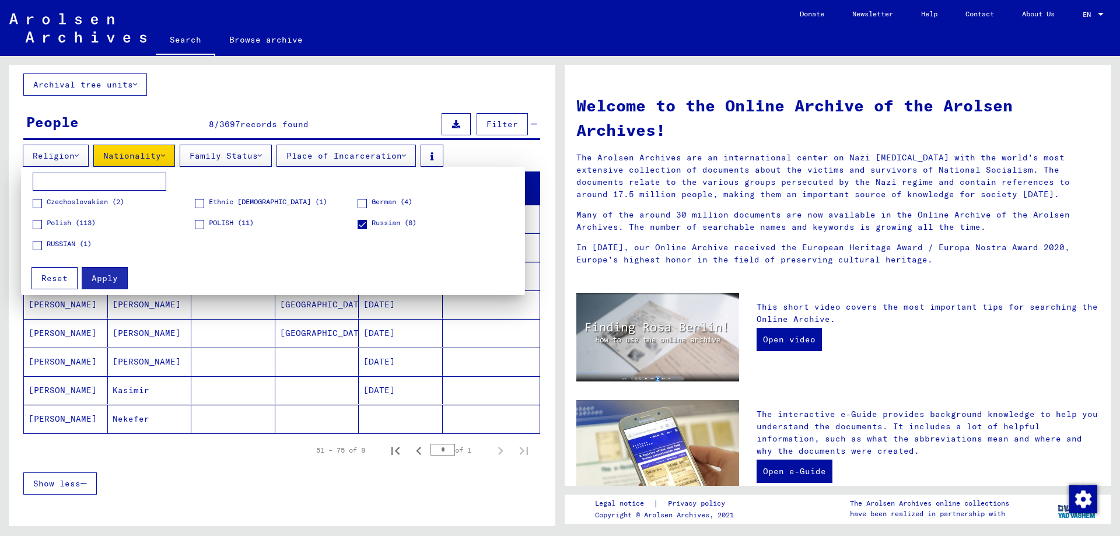
click at [370, 226] on label "Russian (8)" at bounding box center [387, 224] width 59 height 12
click at [94, 203] on span "Czechoslovakian (2)" at bounding box center [86, 202] width 78 height 10
click at [214, 206] on span "Ethnic [DEMOGRAPHIC_DATA] (1)" at bounding box center [268, 202] width 118 height 10
click at [388, 204] on span "German (4)" at bounding box center [392, 202] width 41 height 10
click at [106, 281] on span "Apply" at bounding box center [105, 278] width 26 height 10
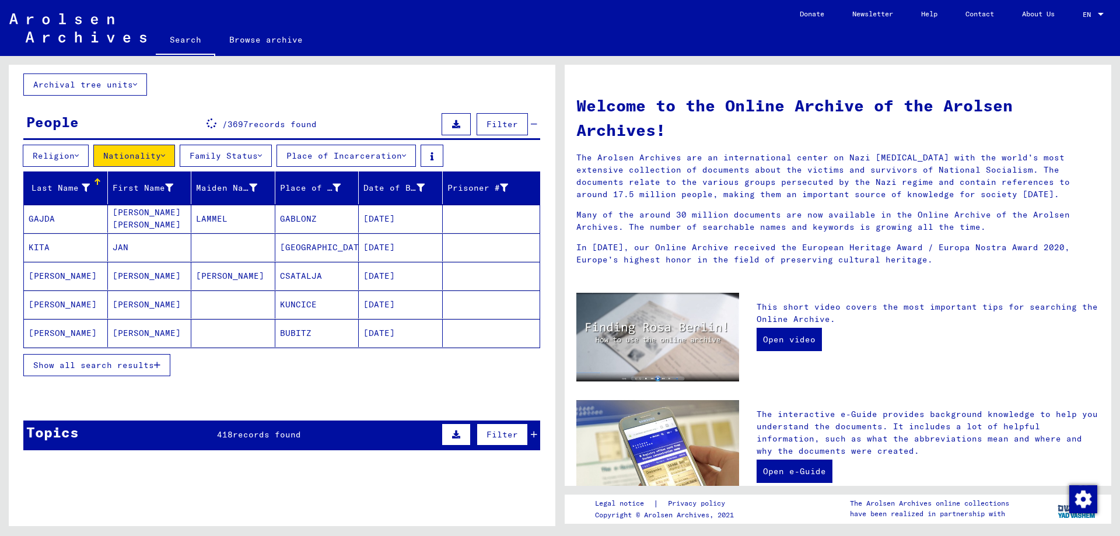
click at [83, 380] on div "Show all search results" at bounding box center [281, 365] width 517 height 34
click at [81, 369] on span "Show all search results" at bounding box center [93, 365] width 121 height 10
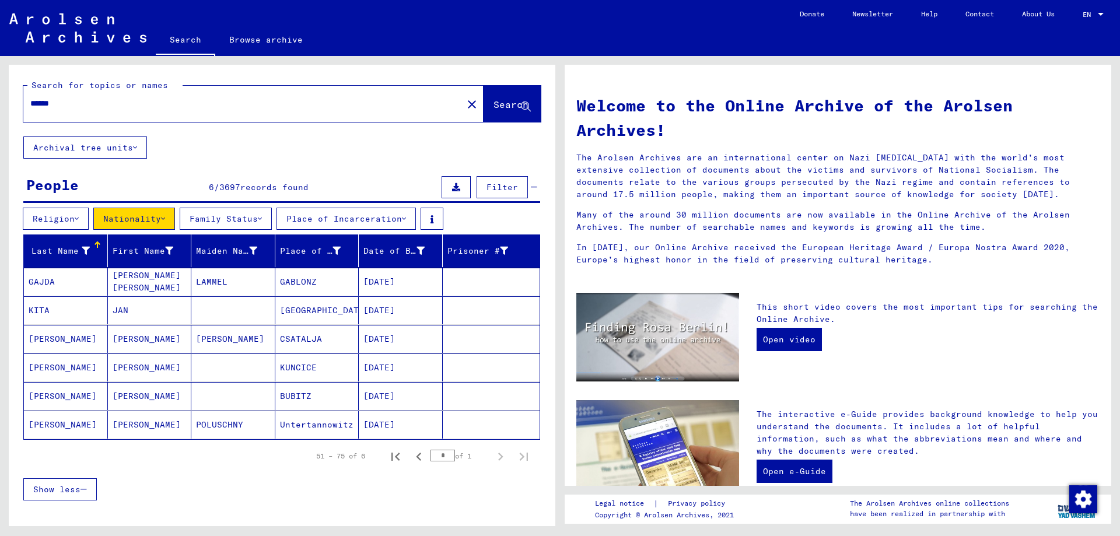
click at [97, 104] on input "******" at bounding box center [239, 103] width 418 height 12
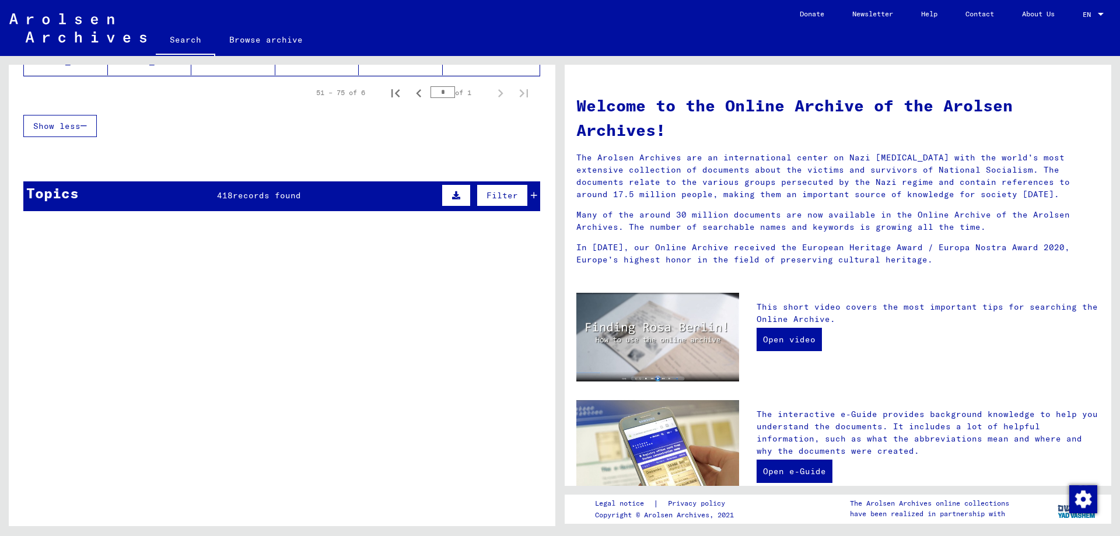
click at [218, 193] on span "418" at bounding box center [225, 195] width 16 height 10
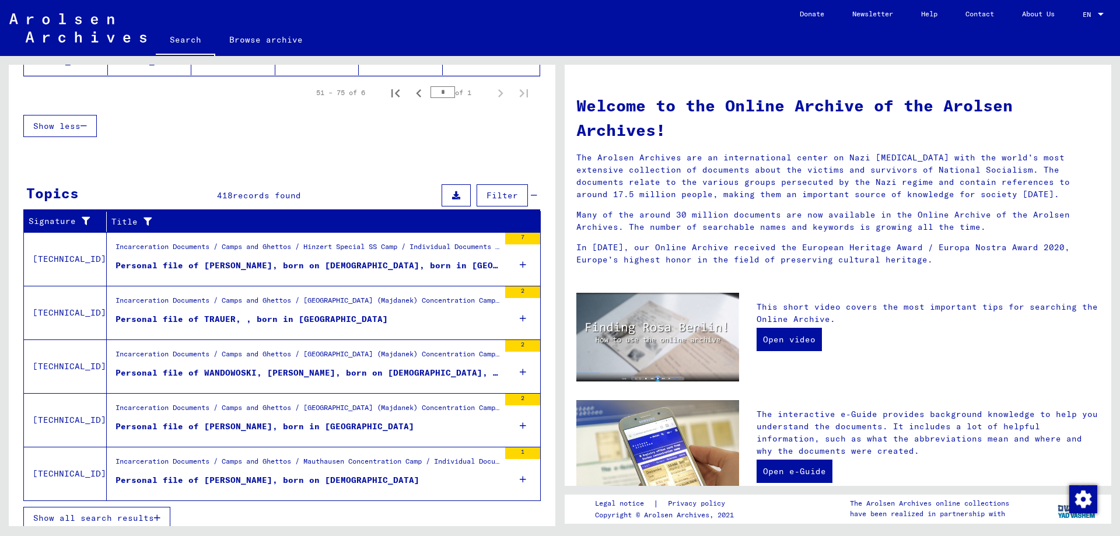
click at [233, 195] on span "records found" at bounding box center [267, 195] width 68 height 10
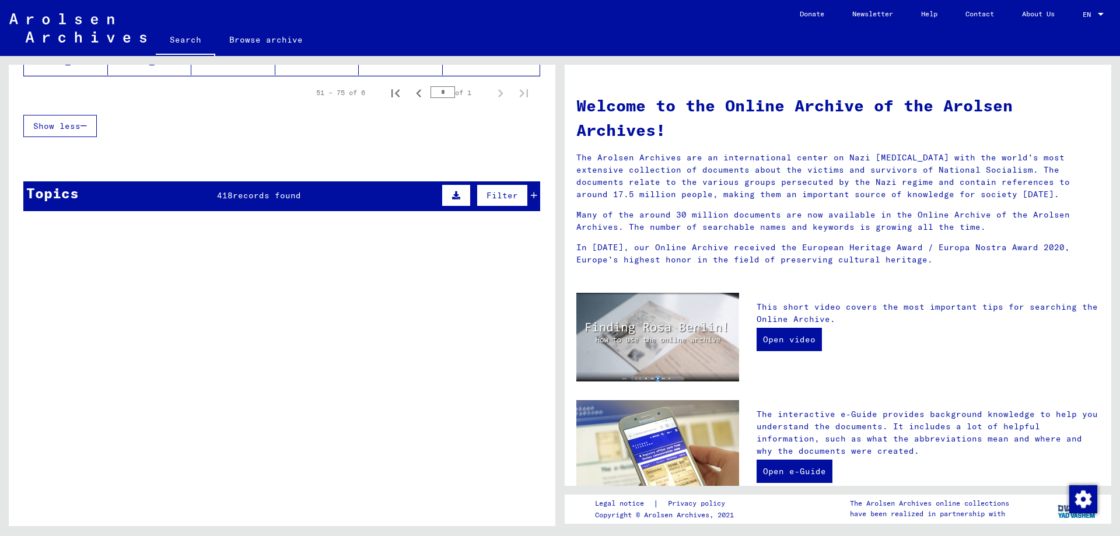
scroll to position [0, 0]
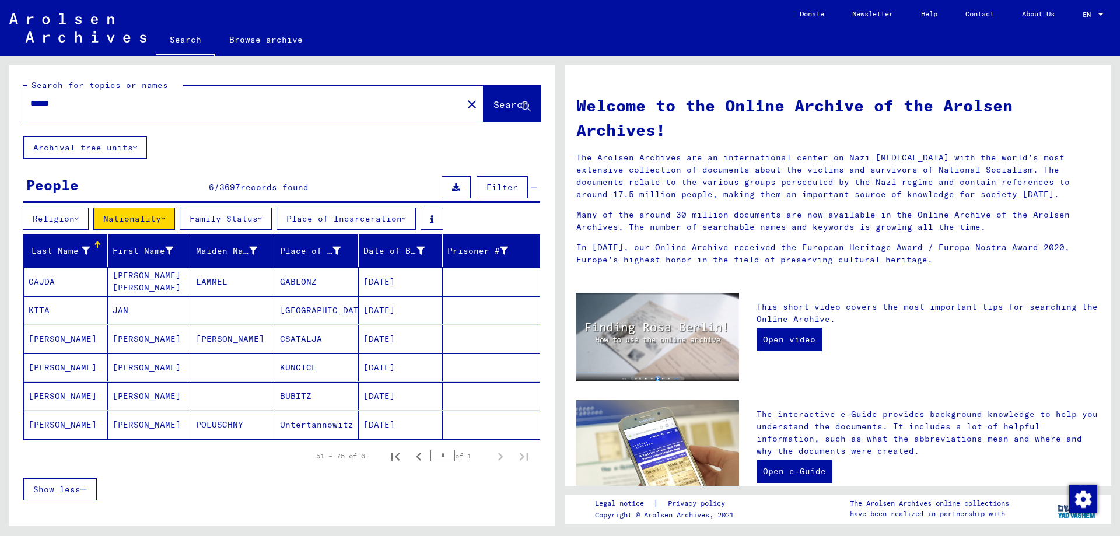
click at [144, 109] on input "******" at bounding box center [239, 103] width 418 height 12
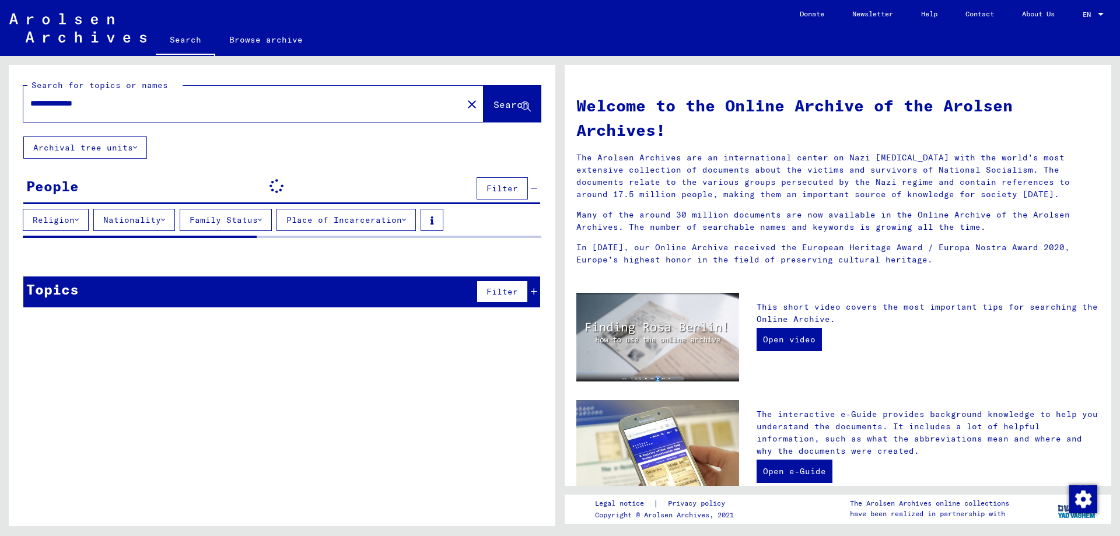
click at [232, 260] on yv-its-search-home "**********" at bounding box center [282, 195] width 546 height 260
drag, startPoint x: 223, startPoint y: 307, endPoint x: 220, endPoint y: 297, distance: 9.8
click at [220, 304] on div "Topics Filter" at bounding box center [281, 291] width 517 height 31
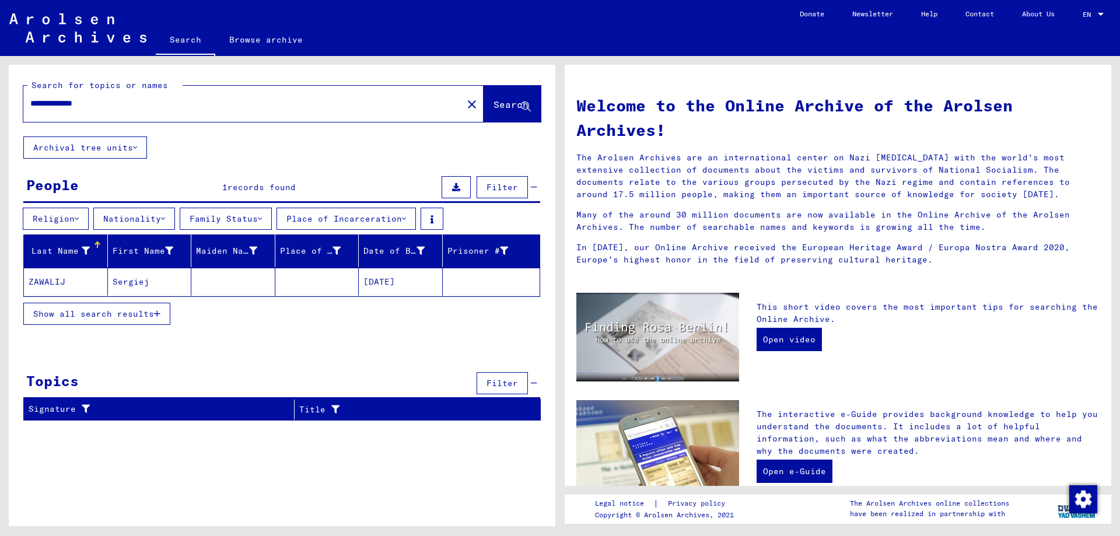
click at [234, 380] on div "Topics Filter" at bounding box center [281, 384] width 517 height 30
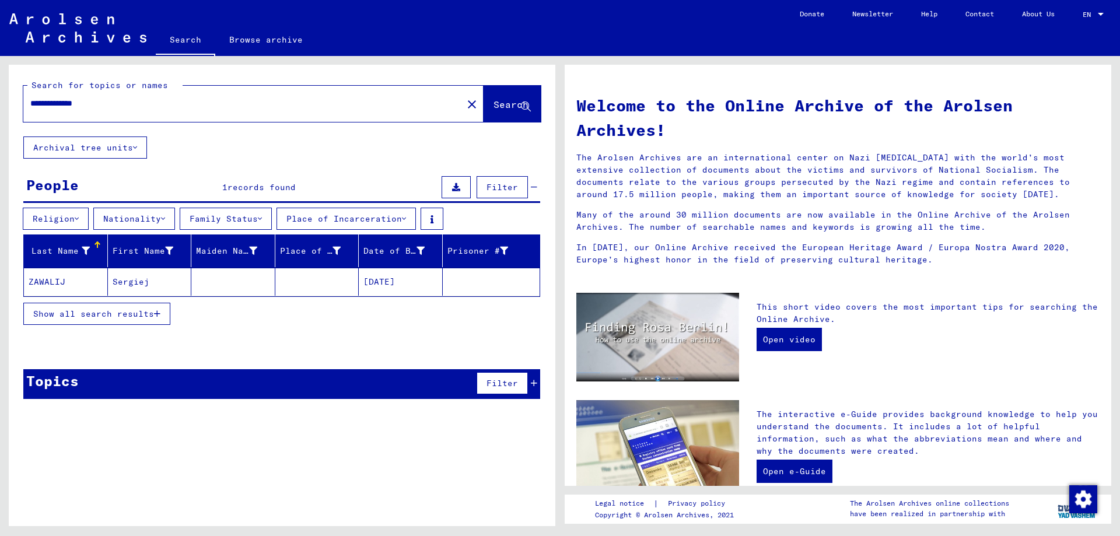
click at [234, 380] on div "Topics Filter" at bounding box center [281, 384] width 517 height 30
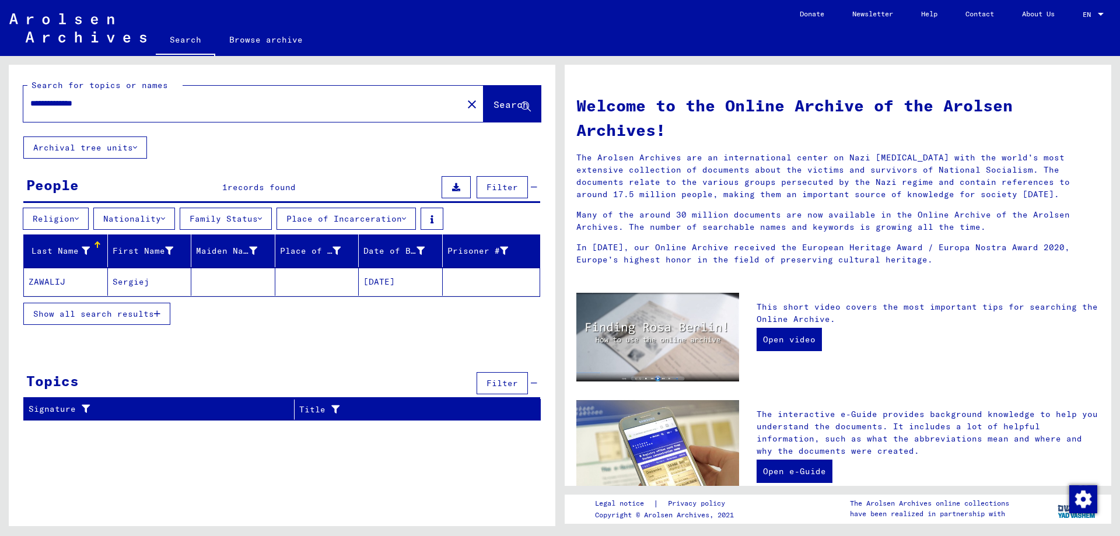
click at [114, 108] on input "**********" at bounding box center [239, 103] width 418 height 12
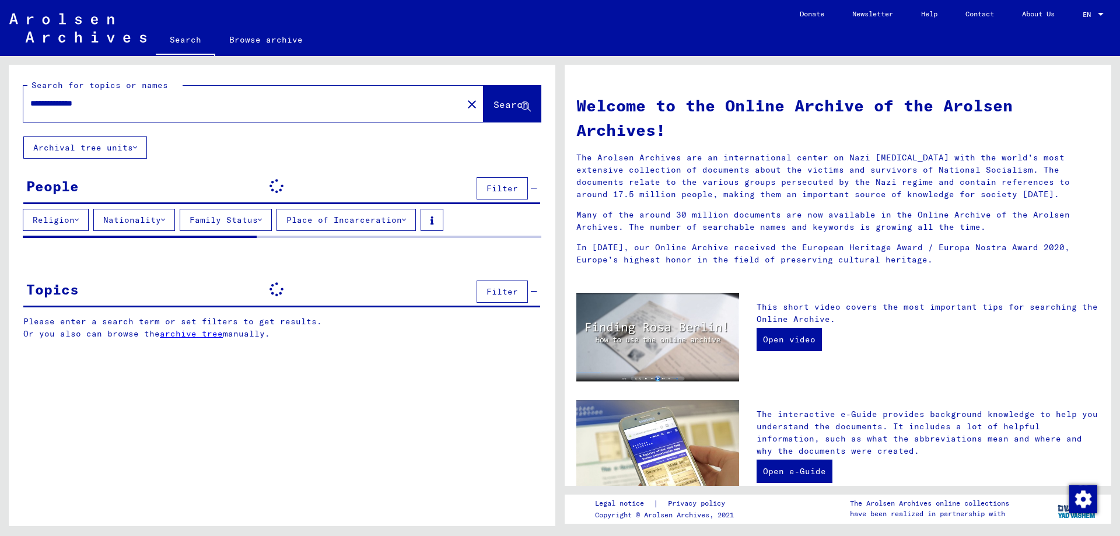
click at [114, 109] on input "**********" at bounding box center [239, 103] width 418 height 12
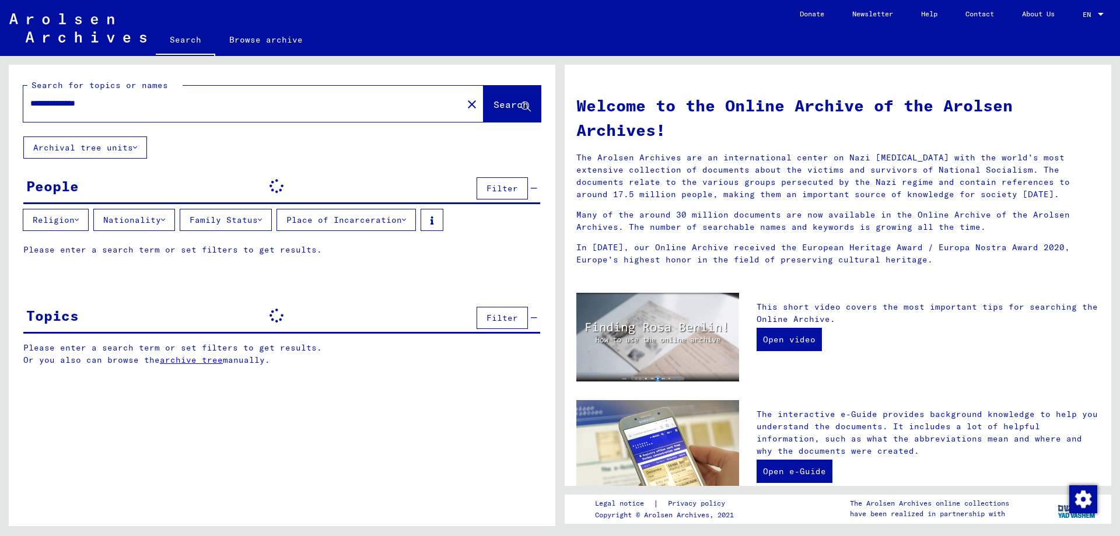
click at [82, 106] on input "**********" at bounding box center [239, 103] width 418 height 12
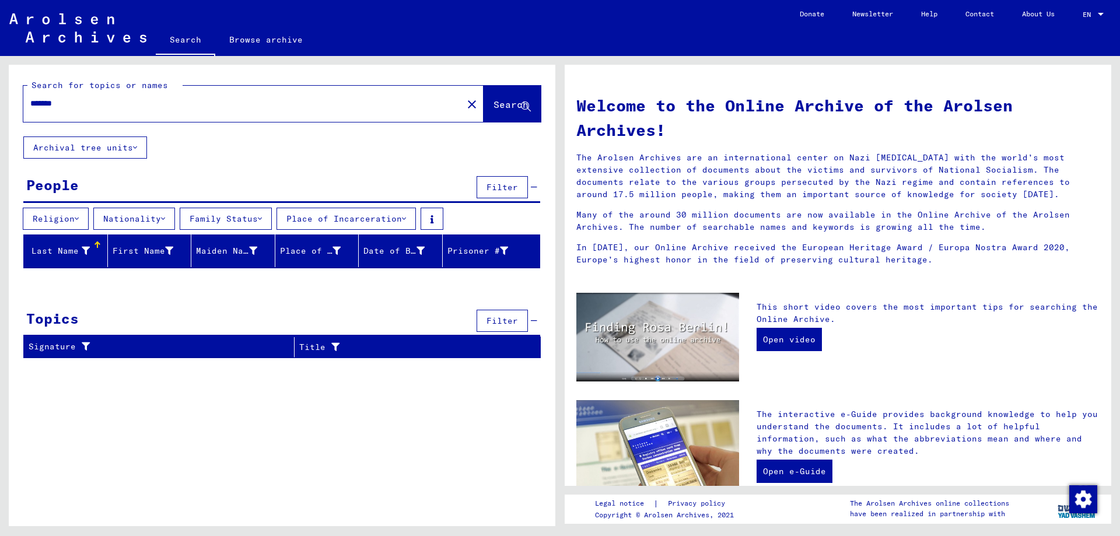
type input "*******"
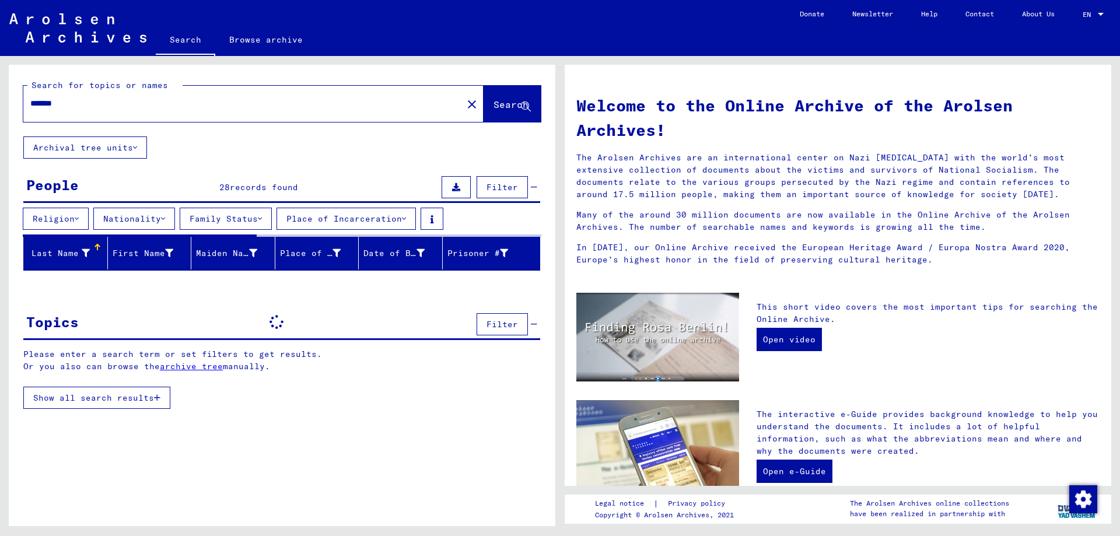
click at [216, 298] on div "Search for topics or names ******* close Search Archival tree units People 28 r…" at bounding box center [282, 244] width 546 height 359
click at [223, 317] on div "Topics Filter" at bounding box center [281, 324] width 517 height 31
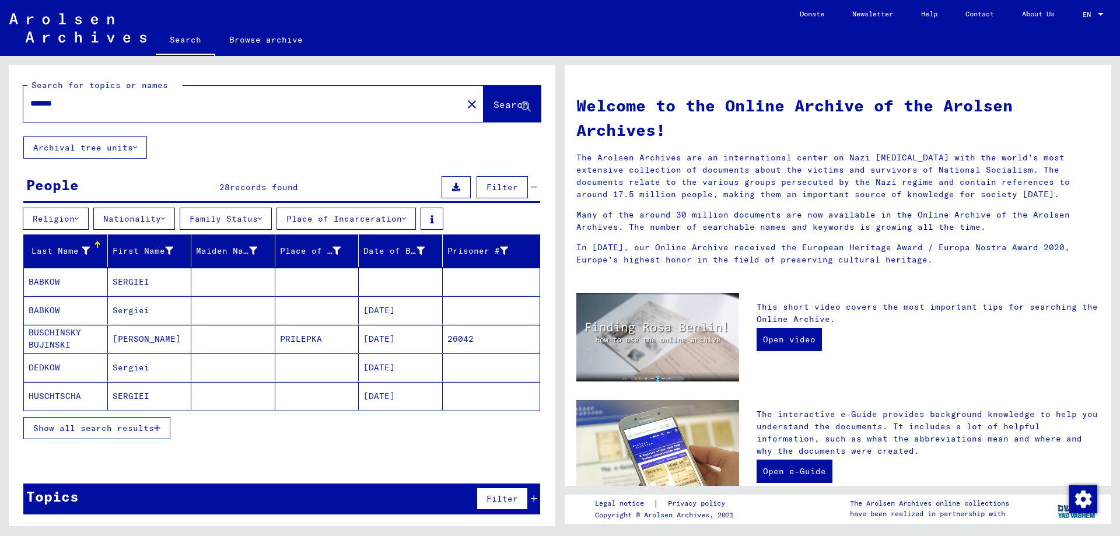
click at [238, 335] on mat-cell at bounding box center [233, 339] width 84 height 28
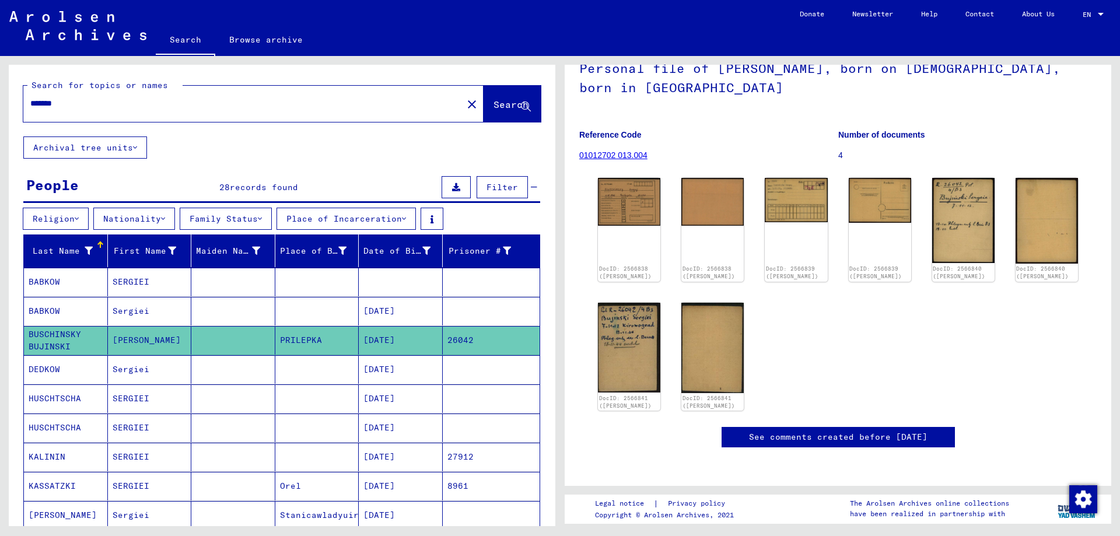
click at [139, 337] on mat-cell "[PERSON_NAME]" at bounding box center [150, 340] width 84 height 29
click at [495, 100] on span "Search" at bounding box center [510, 105] width 35 height 12
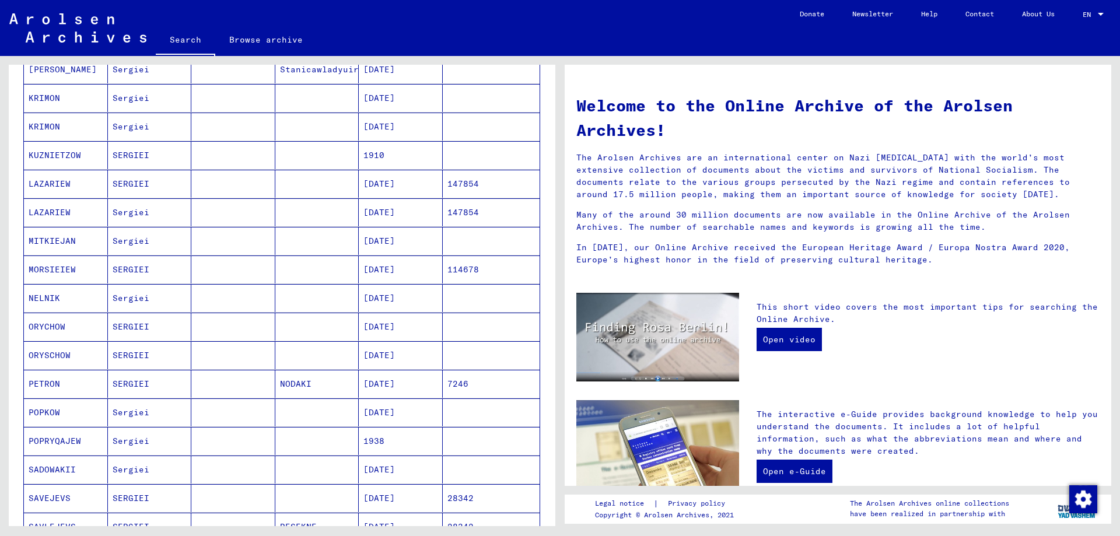
scroll to position [819, 0]
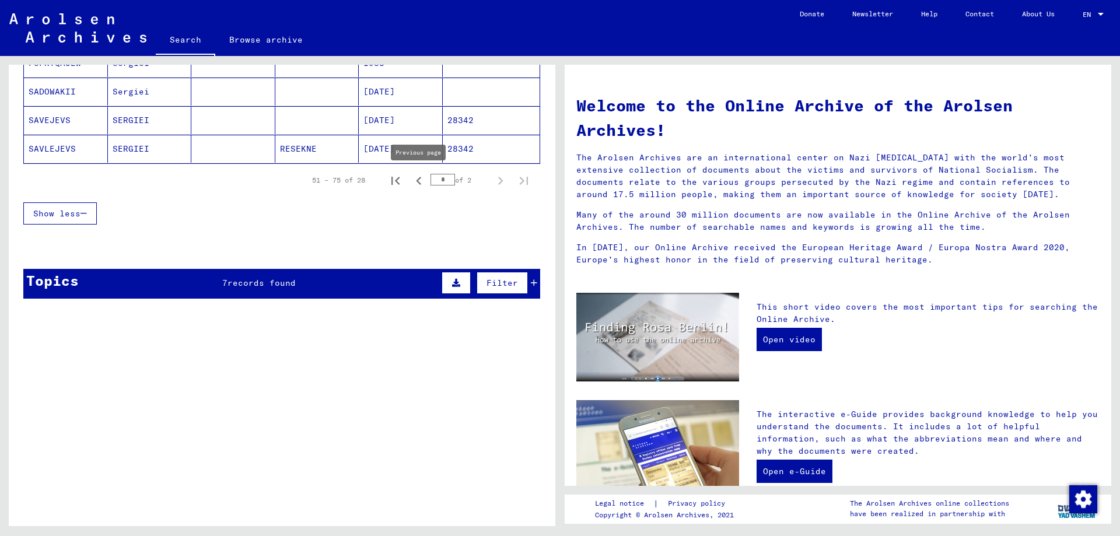
click at [422, 181] on icon "Previous page" at bounding box center [419, 181] width 16 height 16
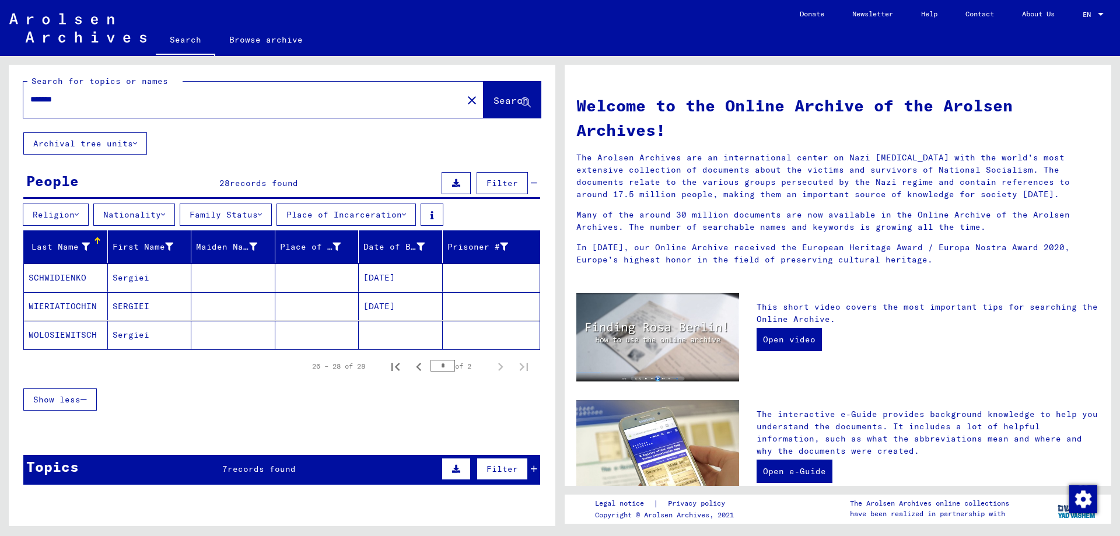
scroll to position [0, 0]
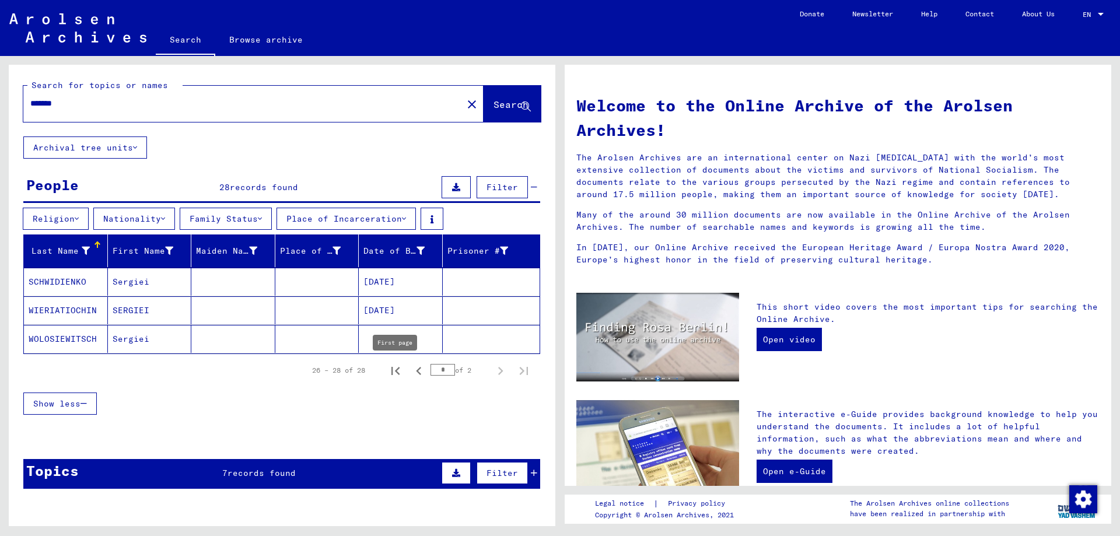
click at [402, 368] on icon "First page" at bounding box center [395, 371] width 16 height 16
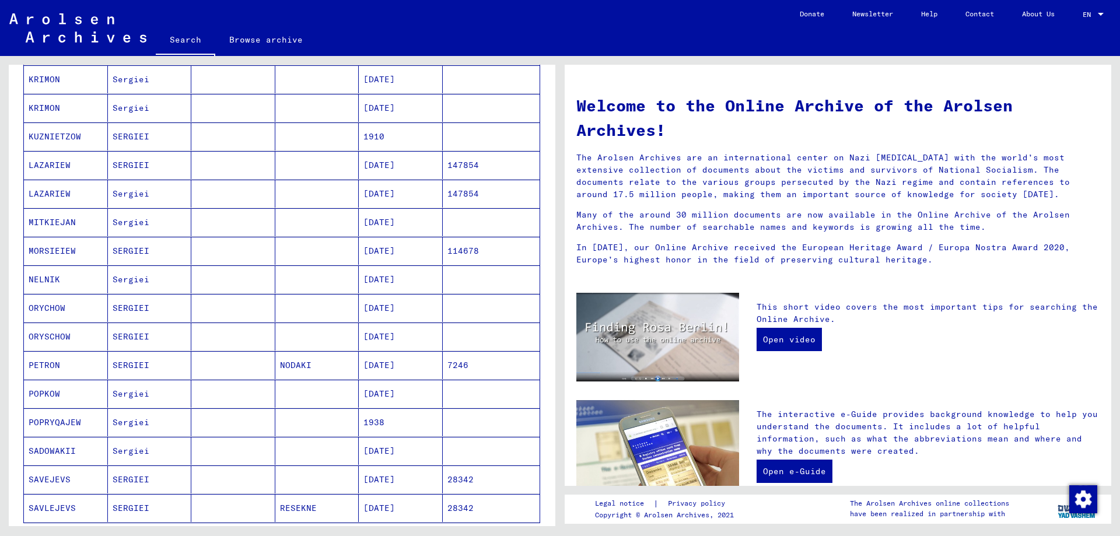
scroll to position [567, 0]
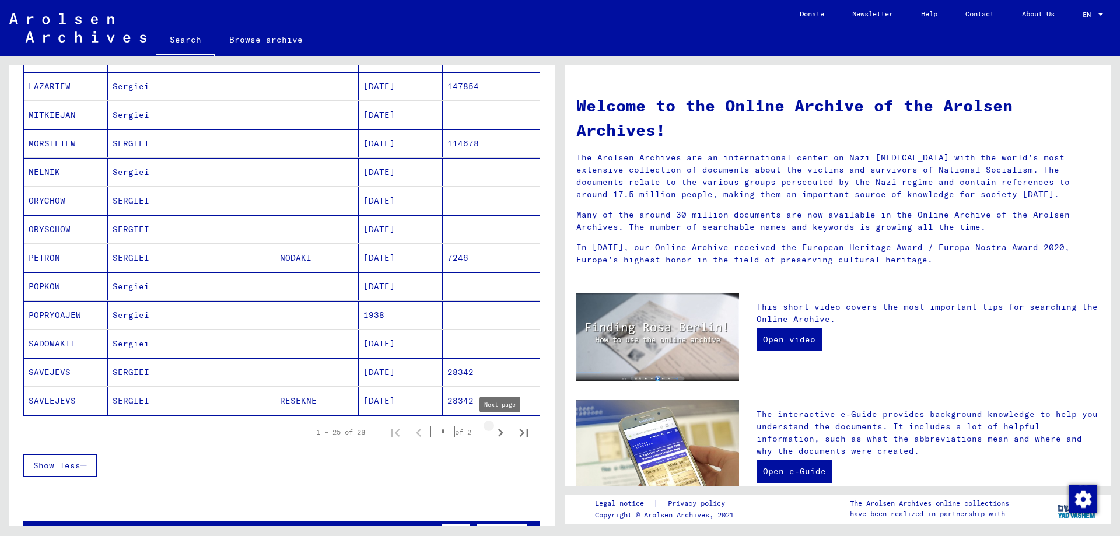
click at [502, 437] on icon "Next page" at bounding box center [500, 433] width 16 height 16
type input "*"
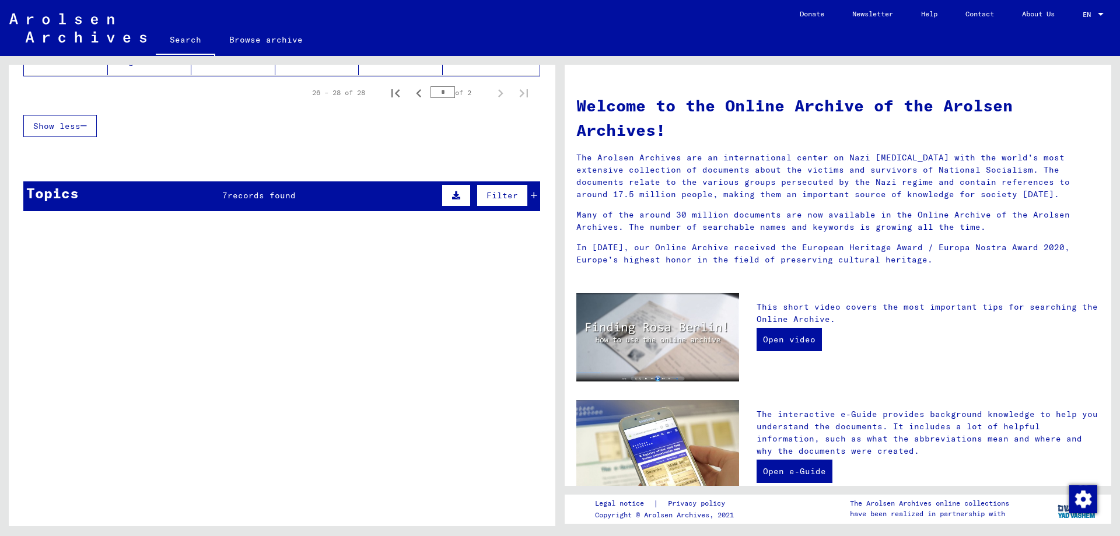
scroll to position [0, 0]
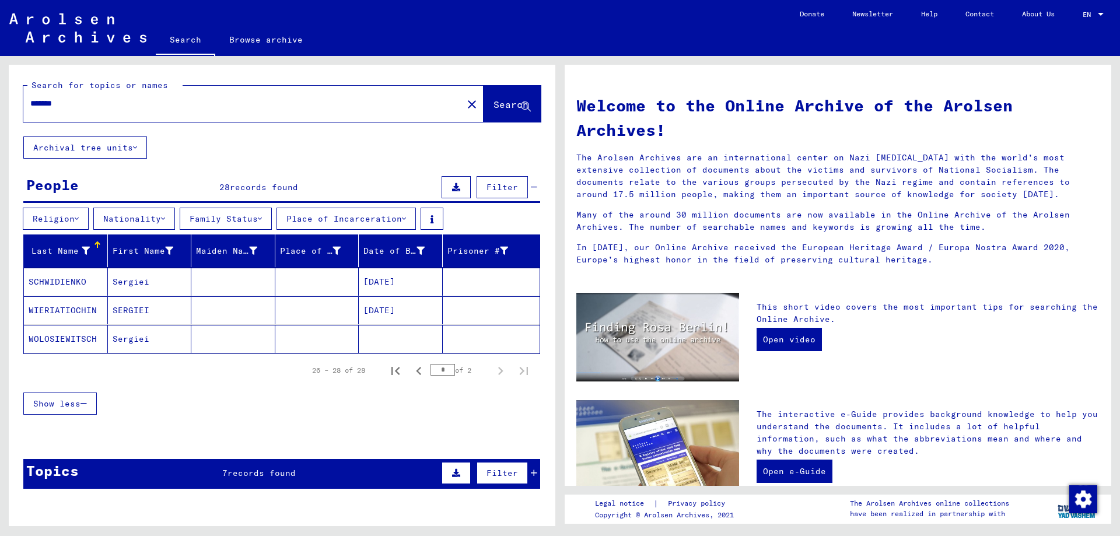
click at [267, 470] on span "records found" at bounding box center [261, 473] width 68 height 10
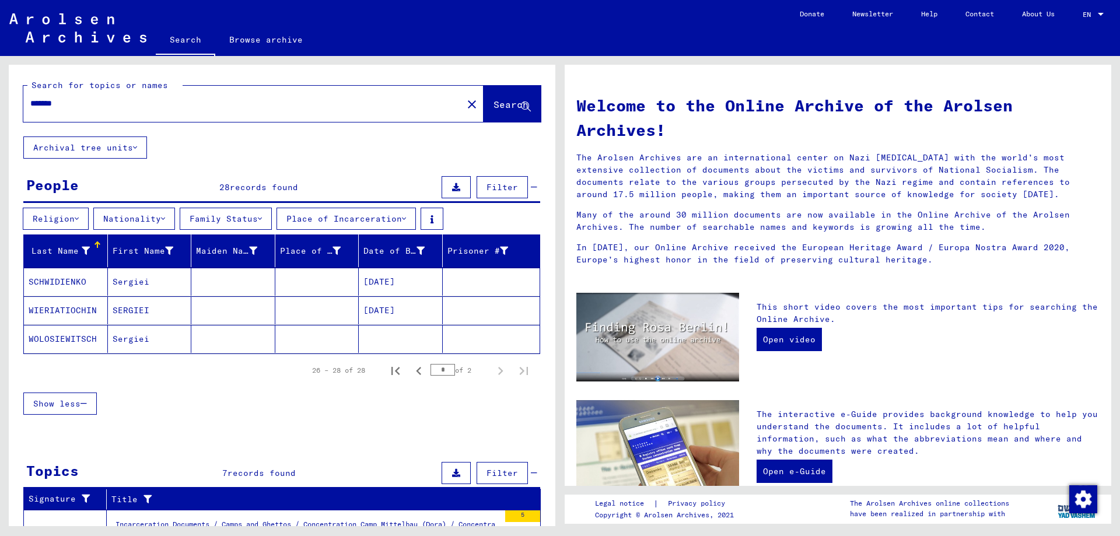
scroll to position [287, 0]
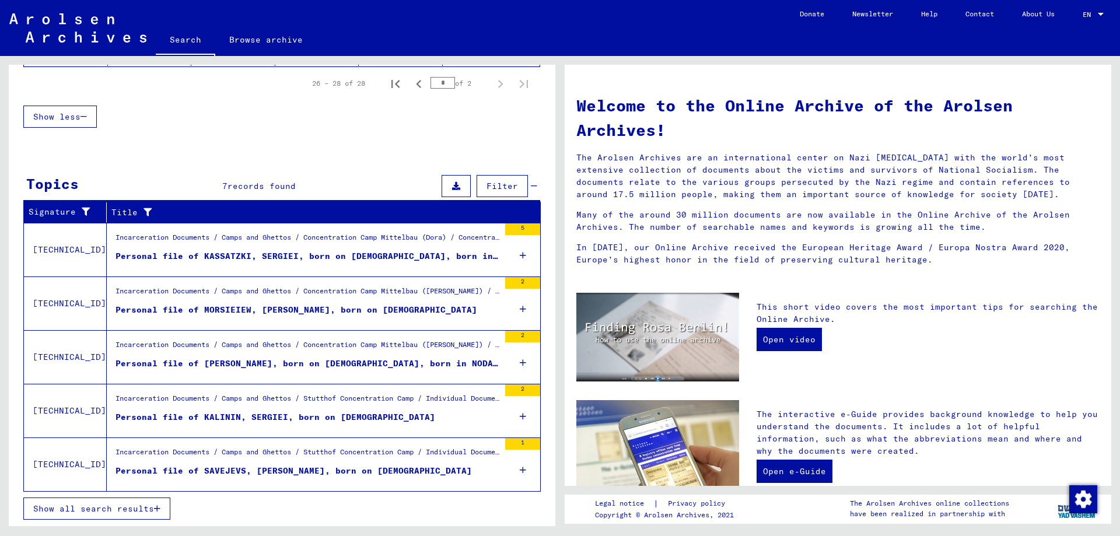
drag, startPoint x: 216, startPoint y: 251, endPoint x: 246, endPoint y: 243, distance: 30.8
click at [105, 513] on span "Show all search results" at bounding box center [93, 508] width 121 height 10
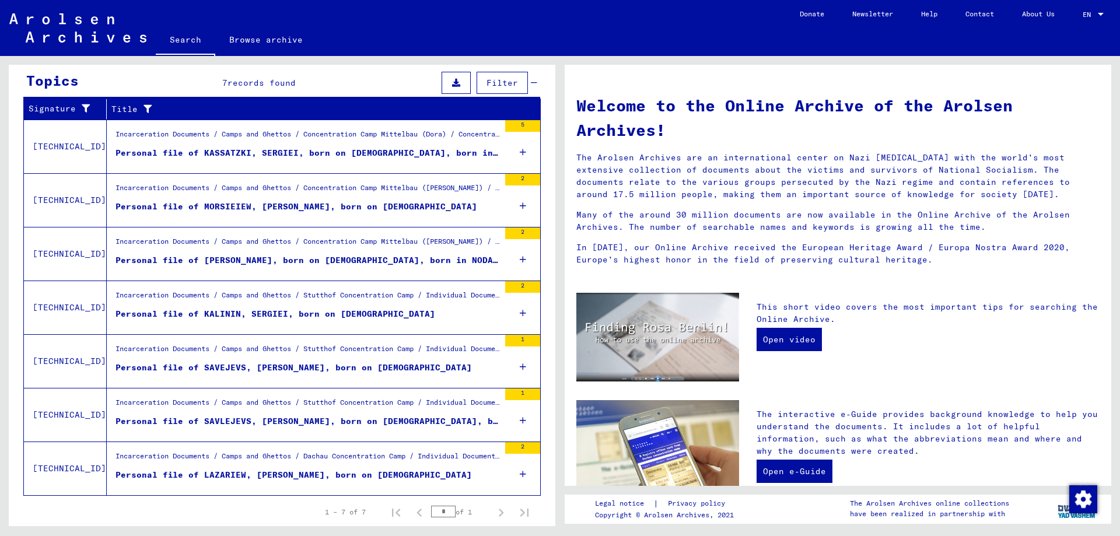
scroll to position [191, 0]
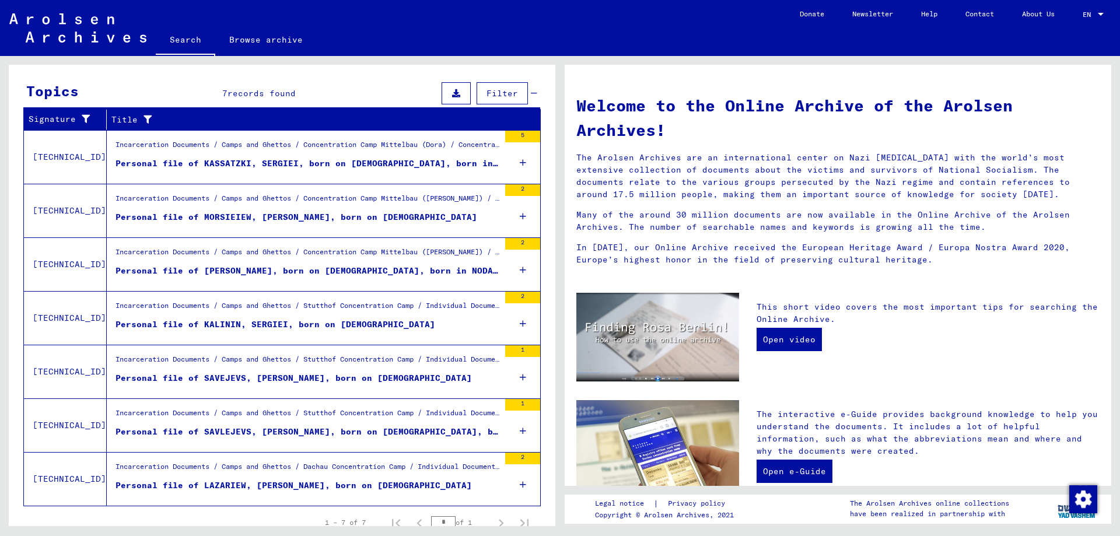
drag, startPoint x: 221, startPoint y: 505, endPoint x: 216, endPoint y: 493, distance: 13.1
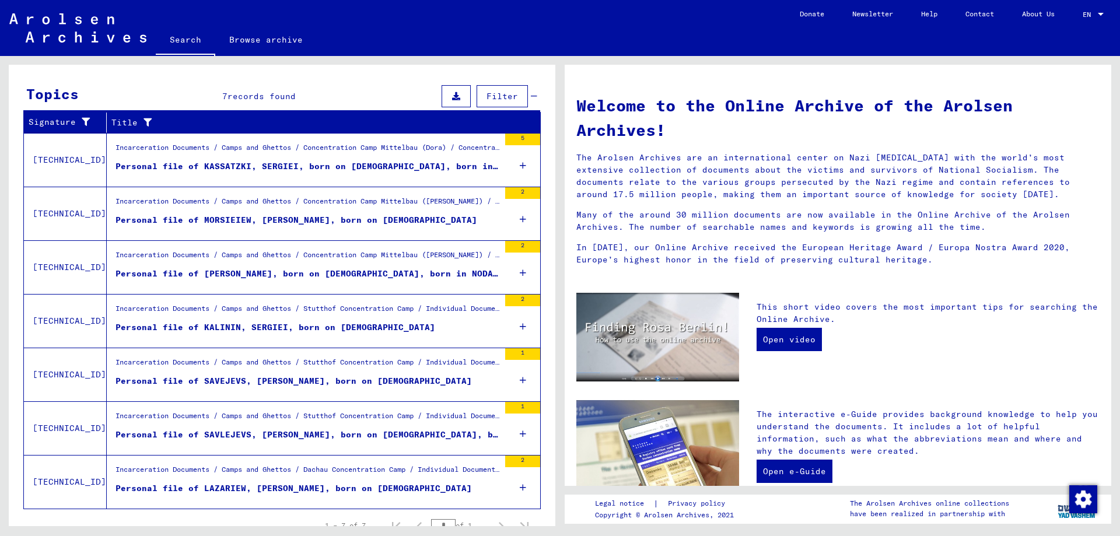
scroll to position [0, 0]
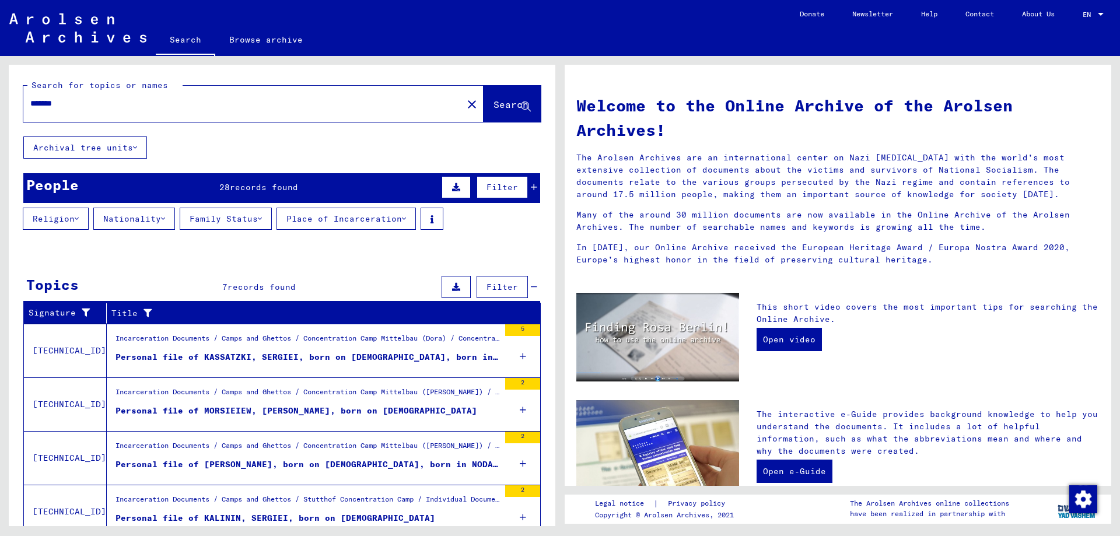
drag, startPoint x: 87, startPoint y: 111, endPoint x: 80, endPoint y: 106, distance: 8.7
click at [81, 106] on div "*******" at bounding box center [235, 103] width 425 height 26
click at [80, 104] on input "*******" at bounding box center [239, 103] width 418 height 12
type input "*******"
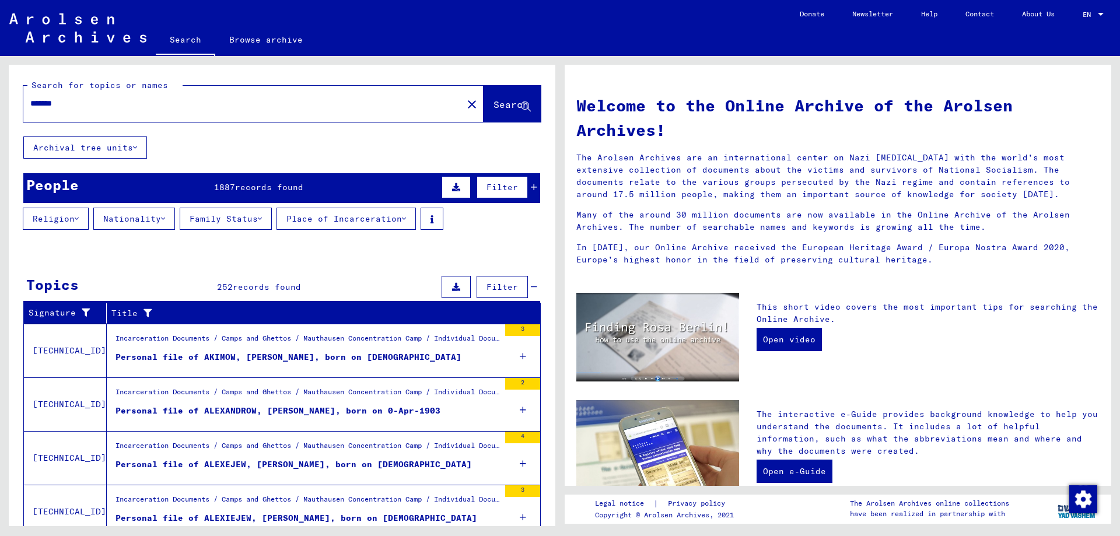
click at [273, 195] on div "People 1887 records found Filter" at bounding box center [281, 188] width 517 height 30
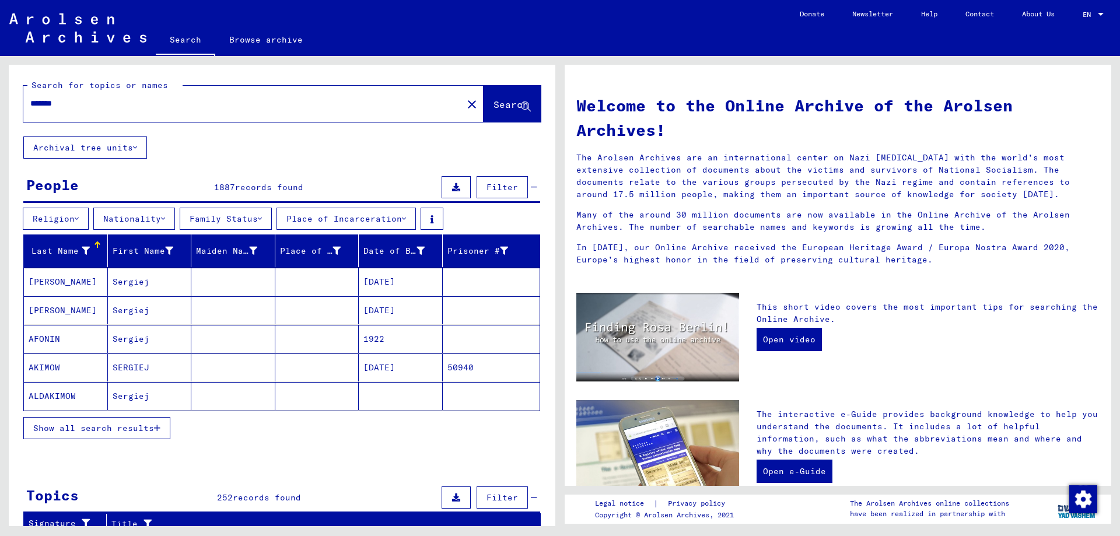
click at [273, 195] on div "People 1887 records found Filter" at bounding box center [281, 188] width 517 height 30
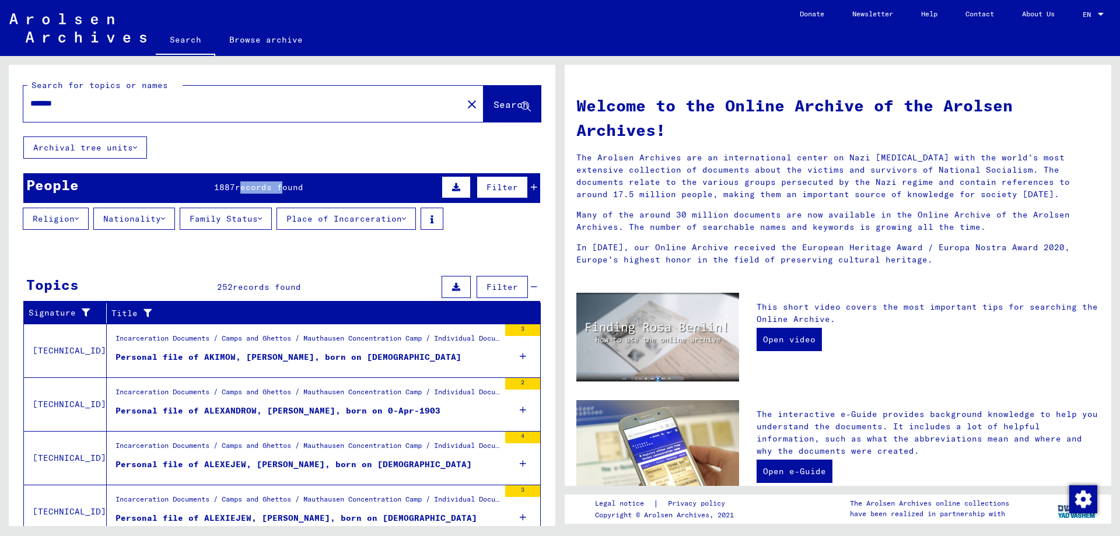
click at [273, 195] on div "People 1887 records found Filter" at bounding box center [281, 188] width 517 height 30
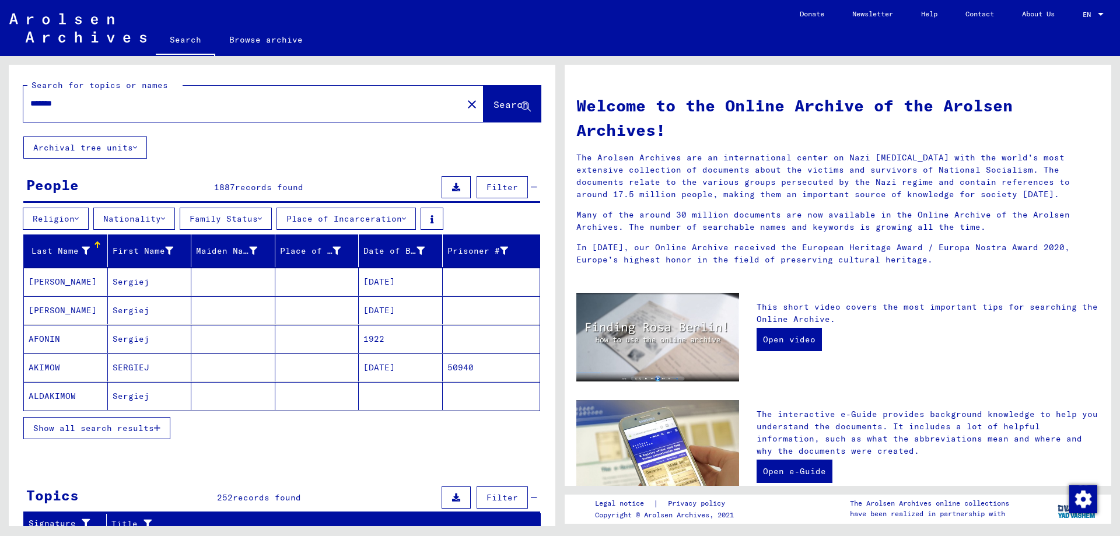
click at [96, 247] on div at bounding box center [97, 244] width 7 height 7
click at [141, 433] on button "Show all search results" at bounding box center [96, 428] width 147 height 22
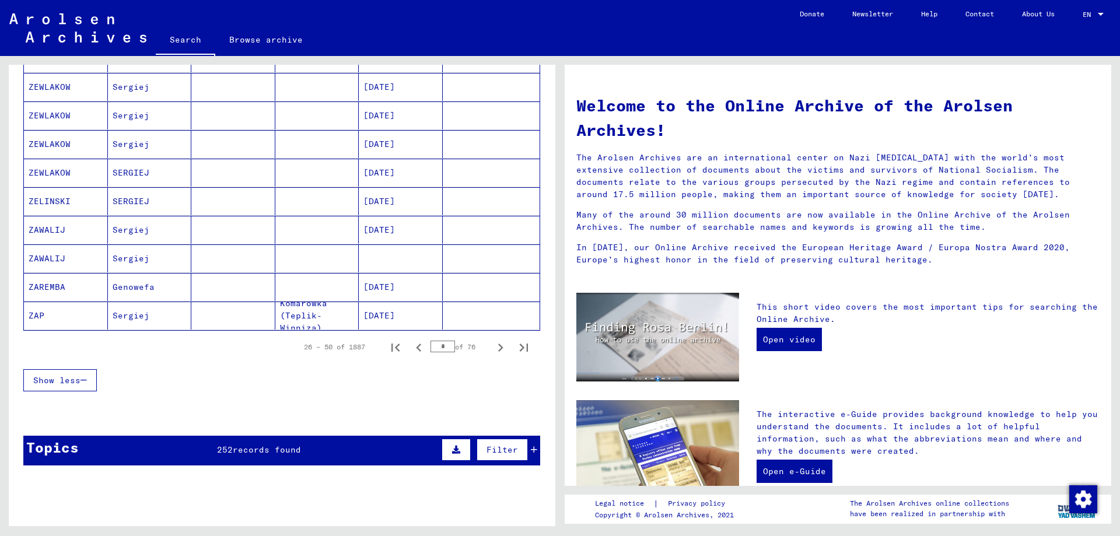
scroll to position [630, 0]
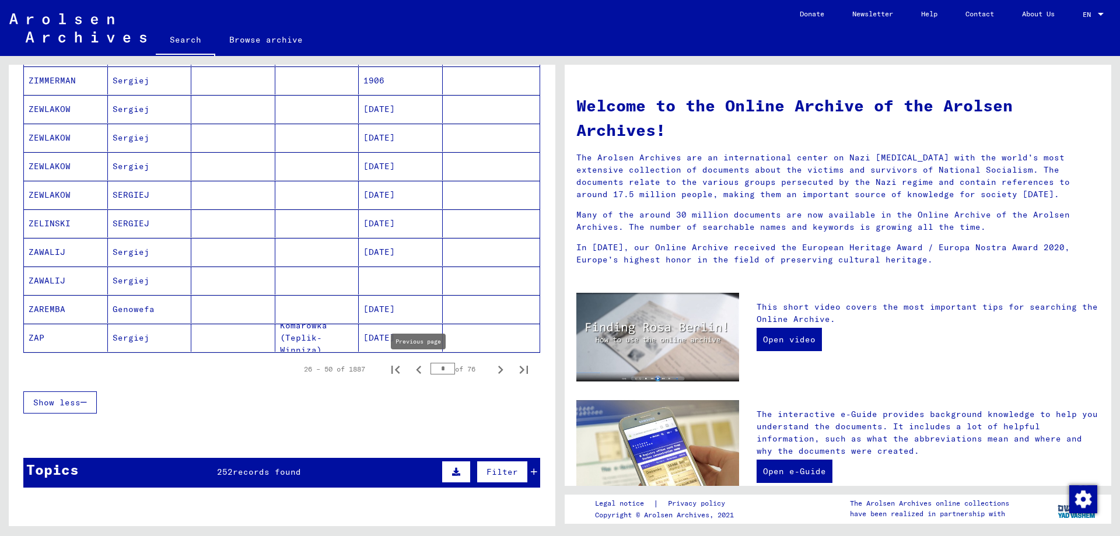
click at [415, 369] on icon "Previous page" at bounding box center [419, 370] width 16 height 16
click at [497, 368] on icon "Next page" at bounding box center [500, 370] width 16 height 16
type input "*"
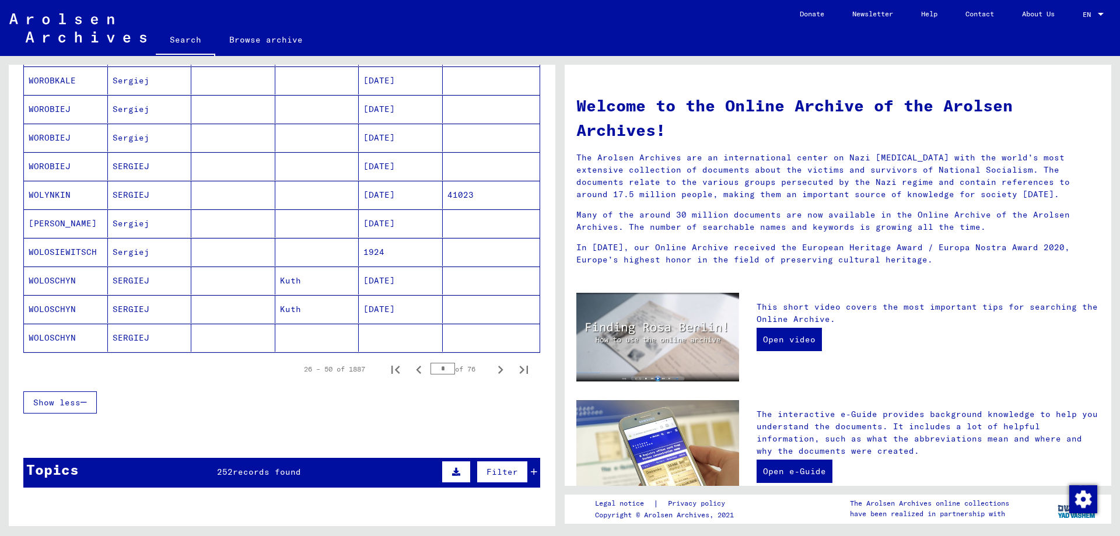
scroll to position [906, 0]
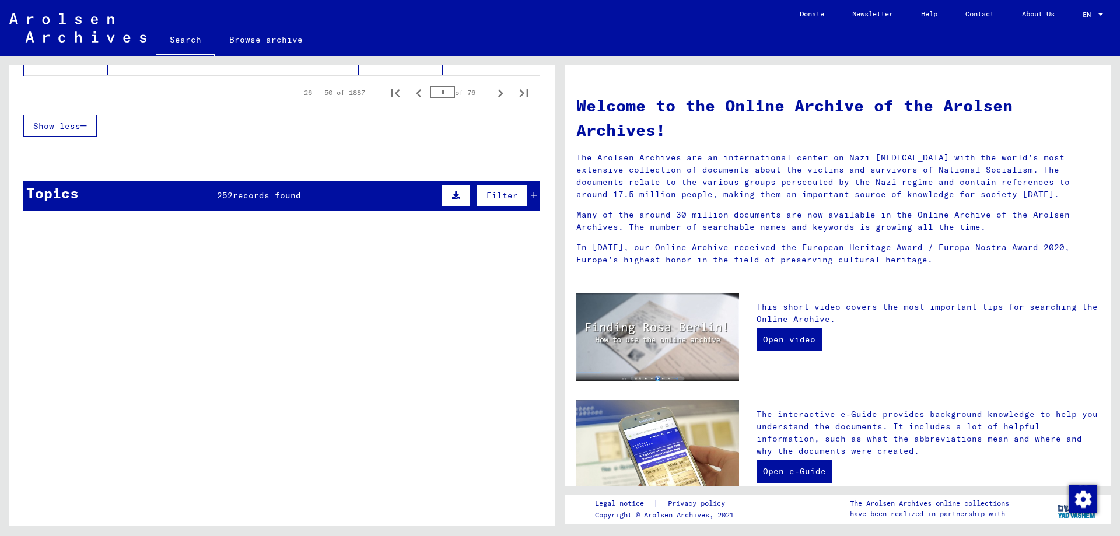
click at [254, 198] on span "records found" at bounding box center [267, 195] width 68 height 10
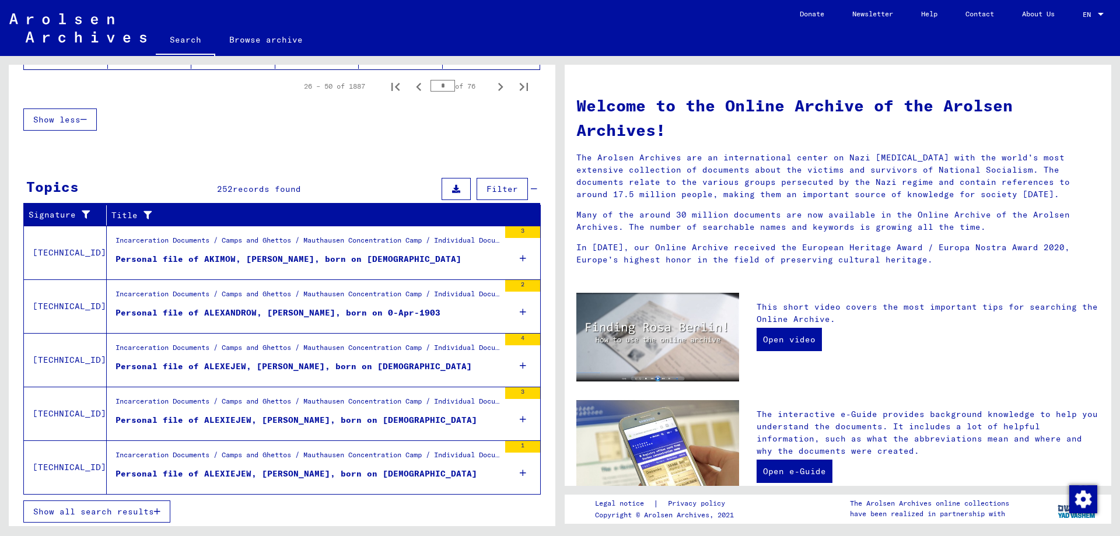
scroll to position [916, 0]
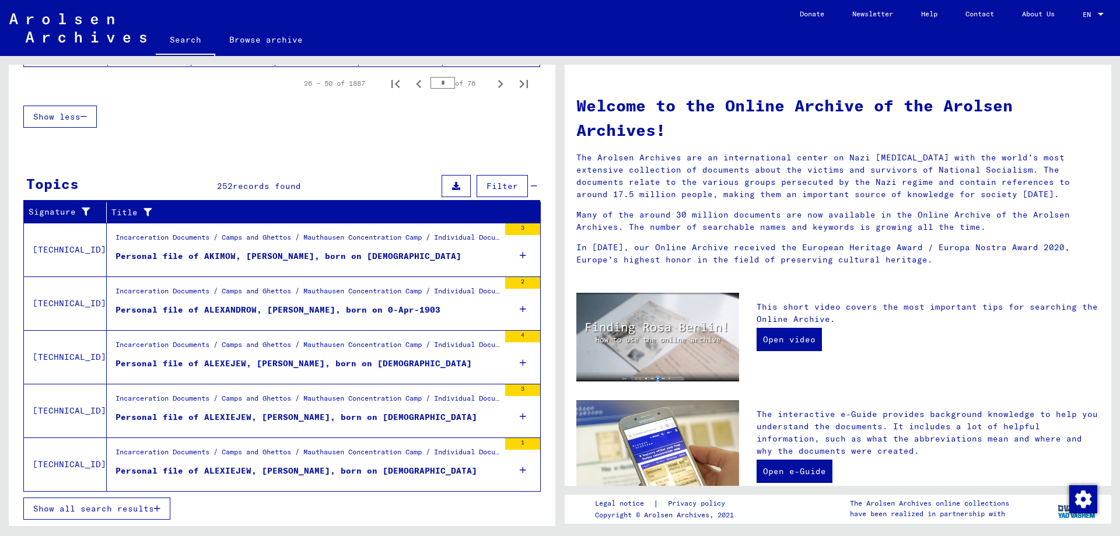
drag, startPoint x: 268, startPoint y: 155, endPoint x: 173, endPoint y: 184, distance: 99.4
